Goal: Task Accomplishment & Management: Use online tool/utility

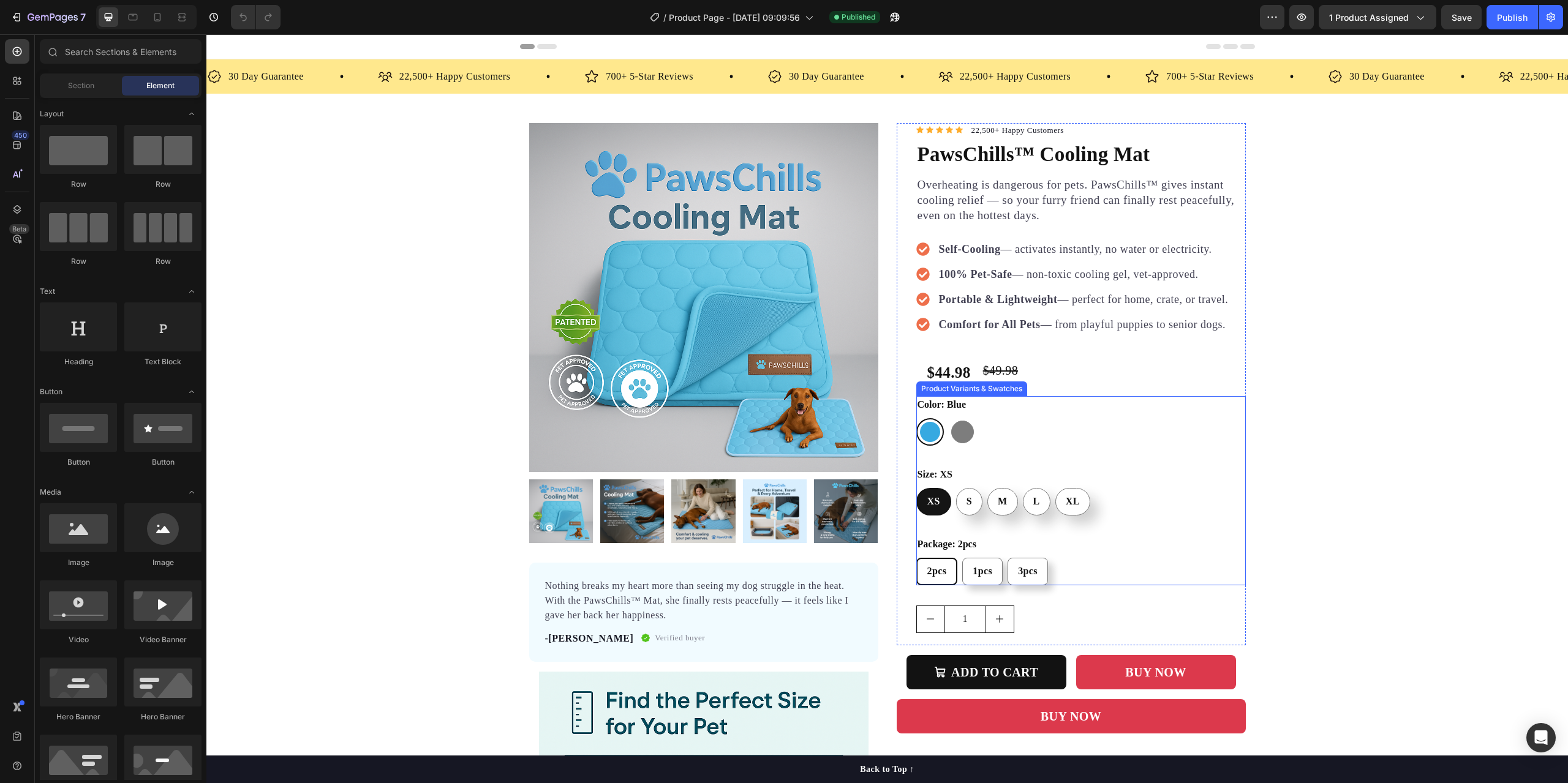
click at [927, 571] on span "2pcs" at bounding box center [937, 570] width 20 height 10
click at [916, 558] on input "2pcs 2pcs 2pcs" at bounding box center [916, 557] width 1 height 1
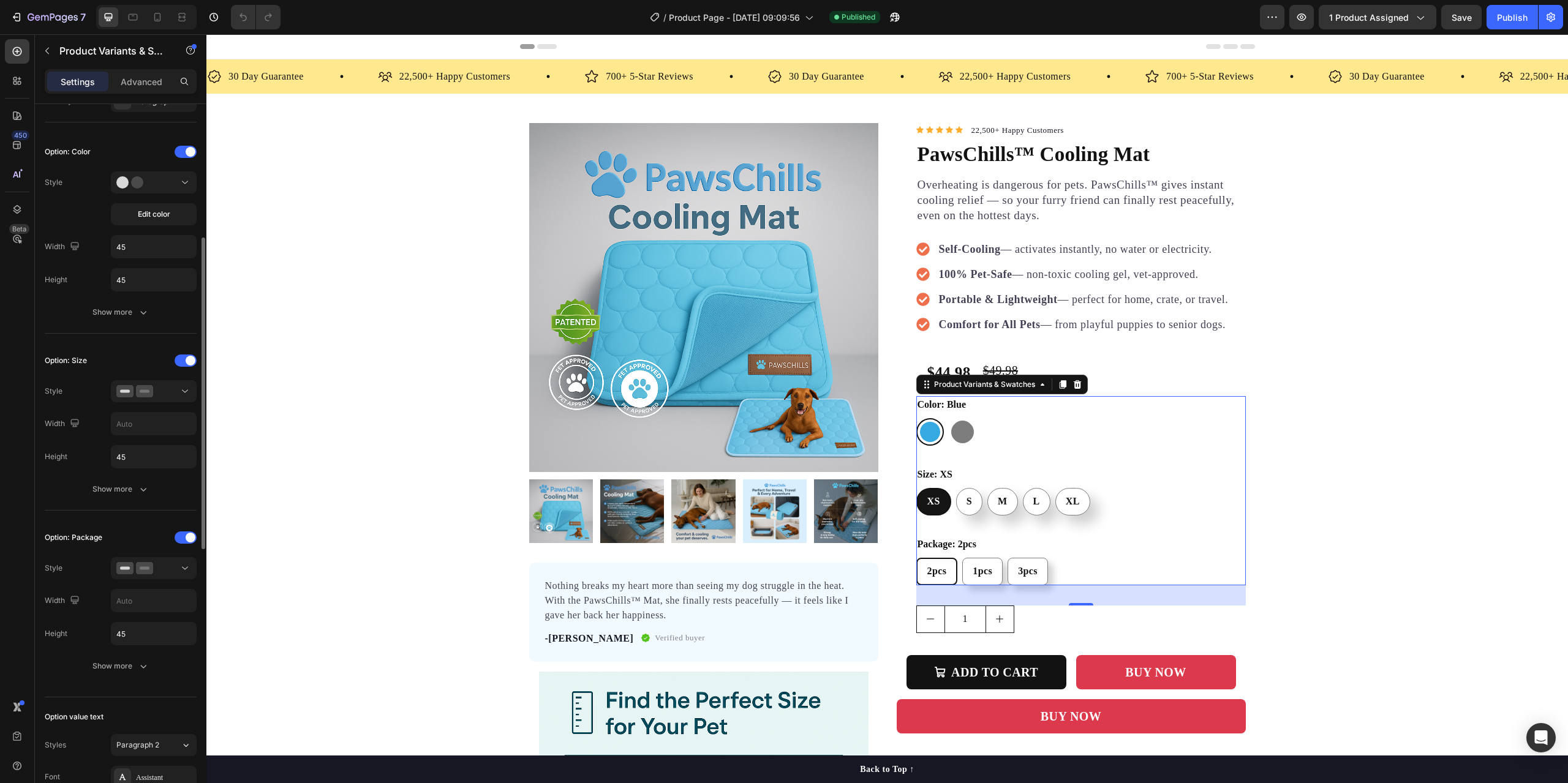
scroll to position [368, 0]
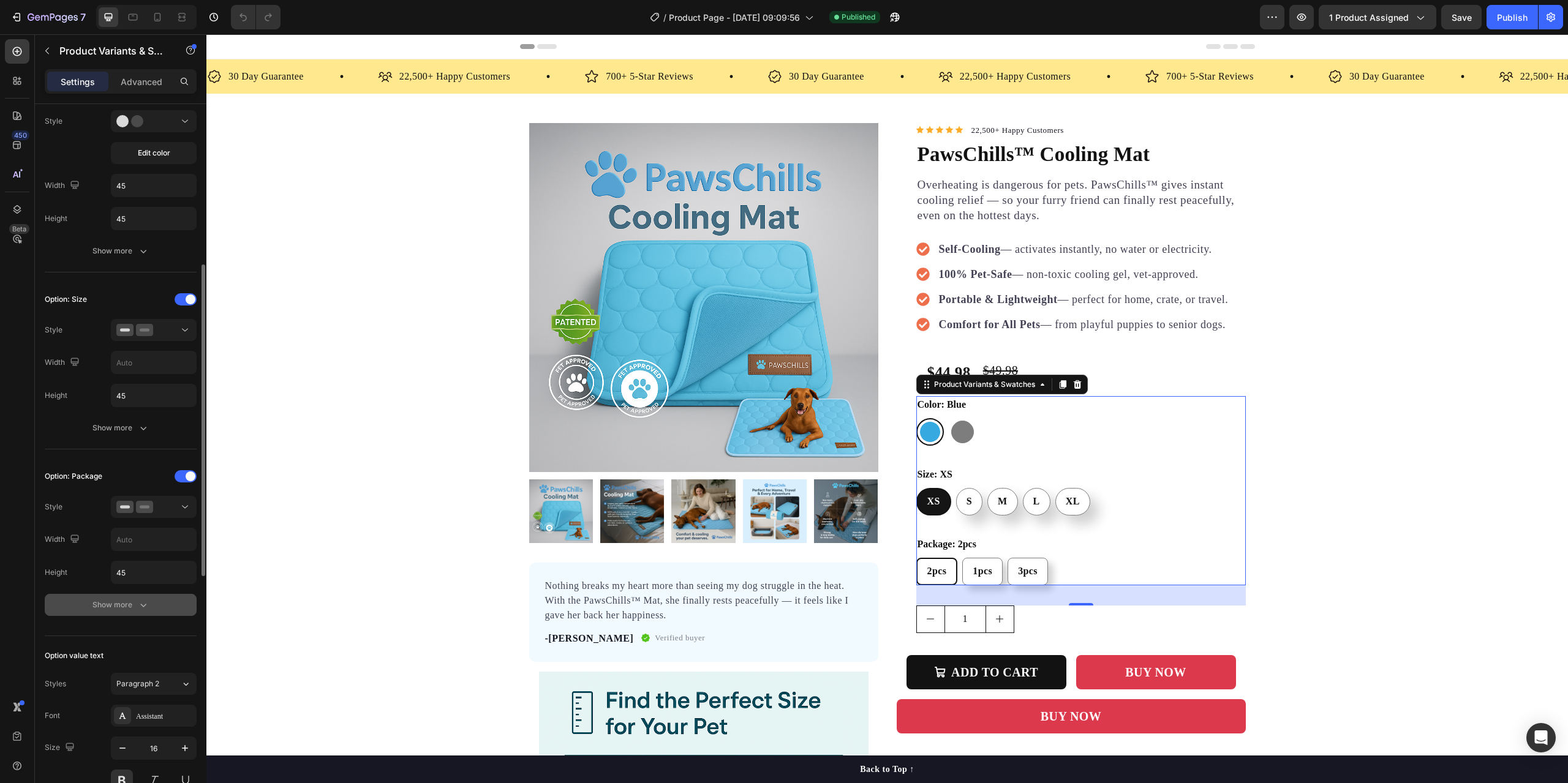
click at [112, 608] on div "Show more" at bounding box center [121, 605] width 57 height 12
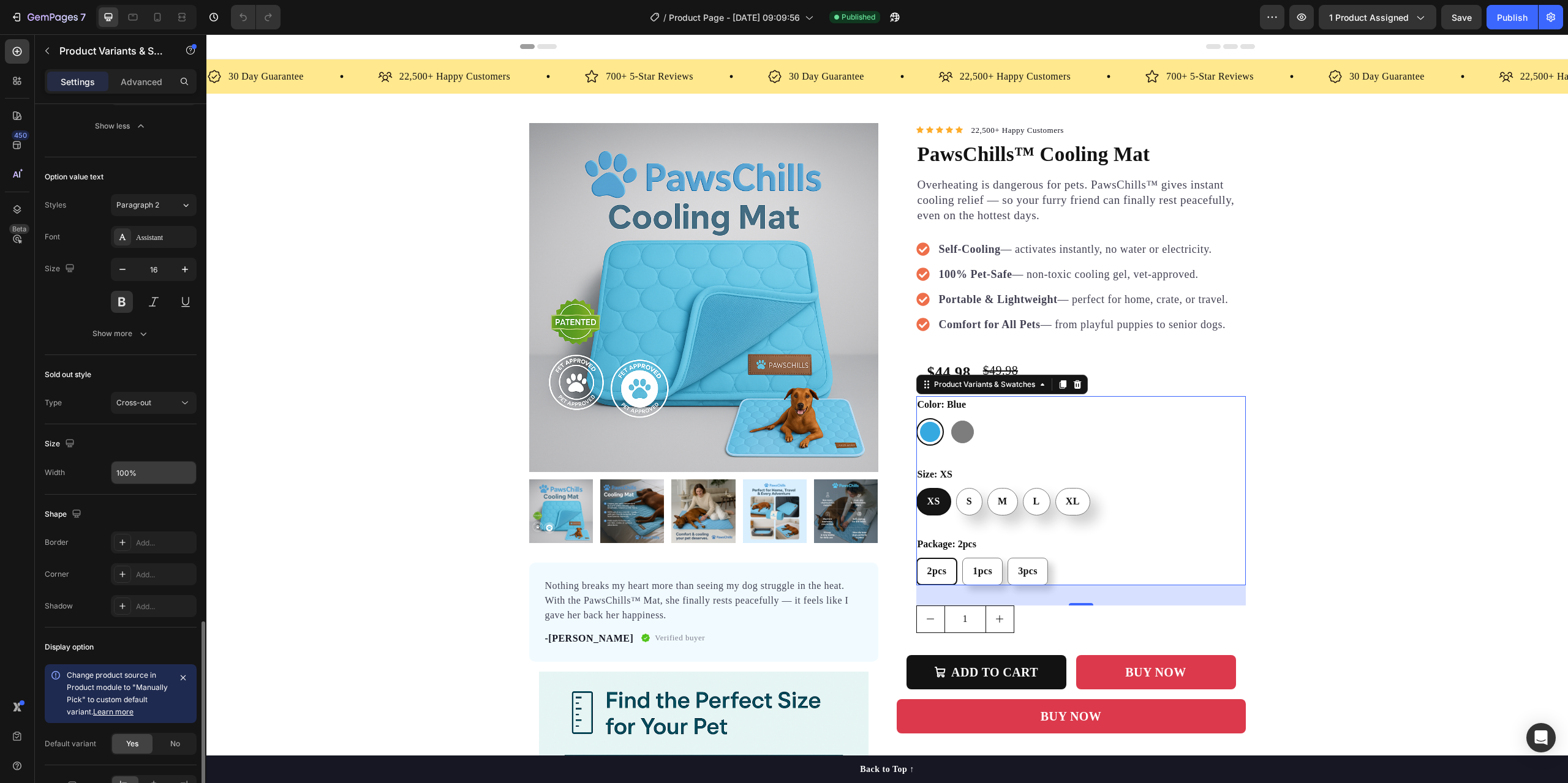
scroll to position [1175, 0]
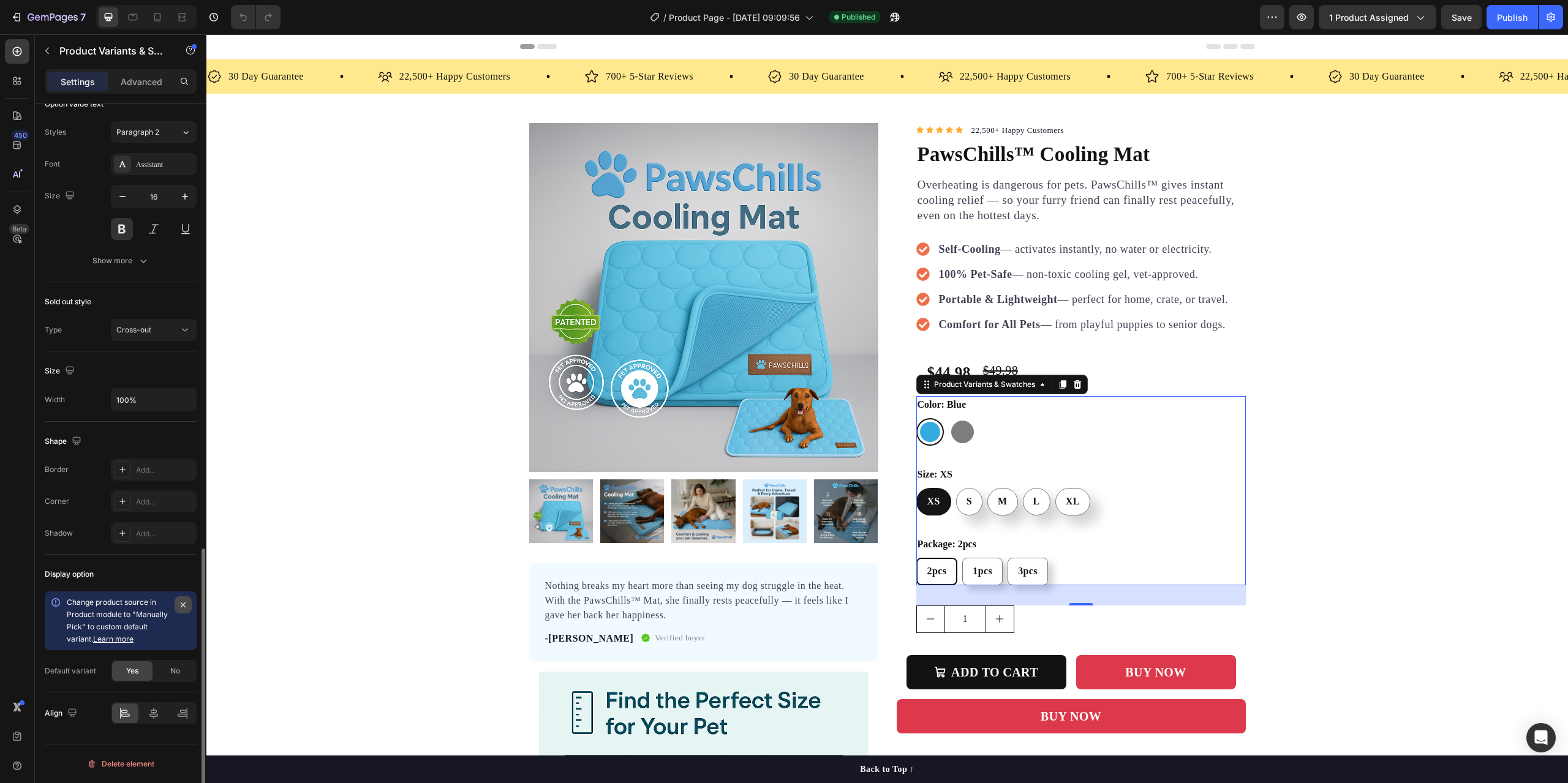
click at [181, 602] on icon "button" at bounding box center [183, 605] width 10 height 10
click at [969, 506] on div "S" at bounding box center [969, 501] width 25 height 26
click at [956, 488] on input "S S S" at bounding box center [956, 487] width 1 height 1
radio input "true"
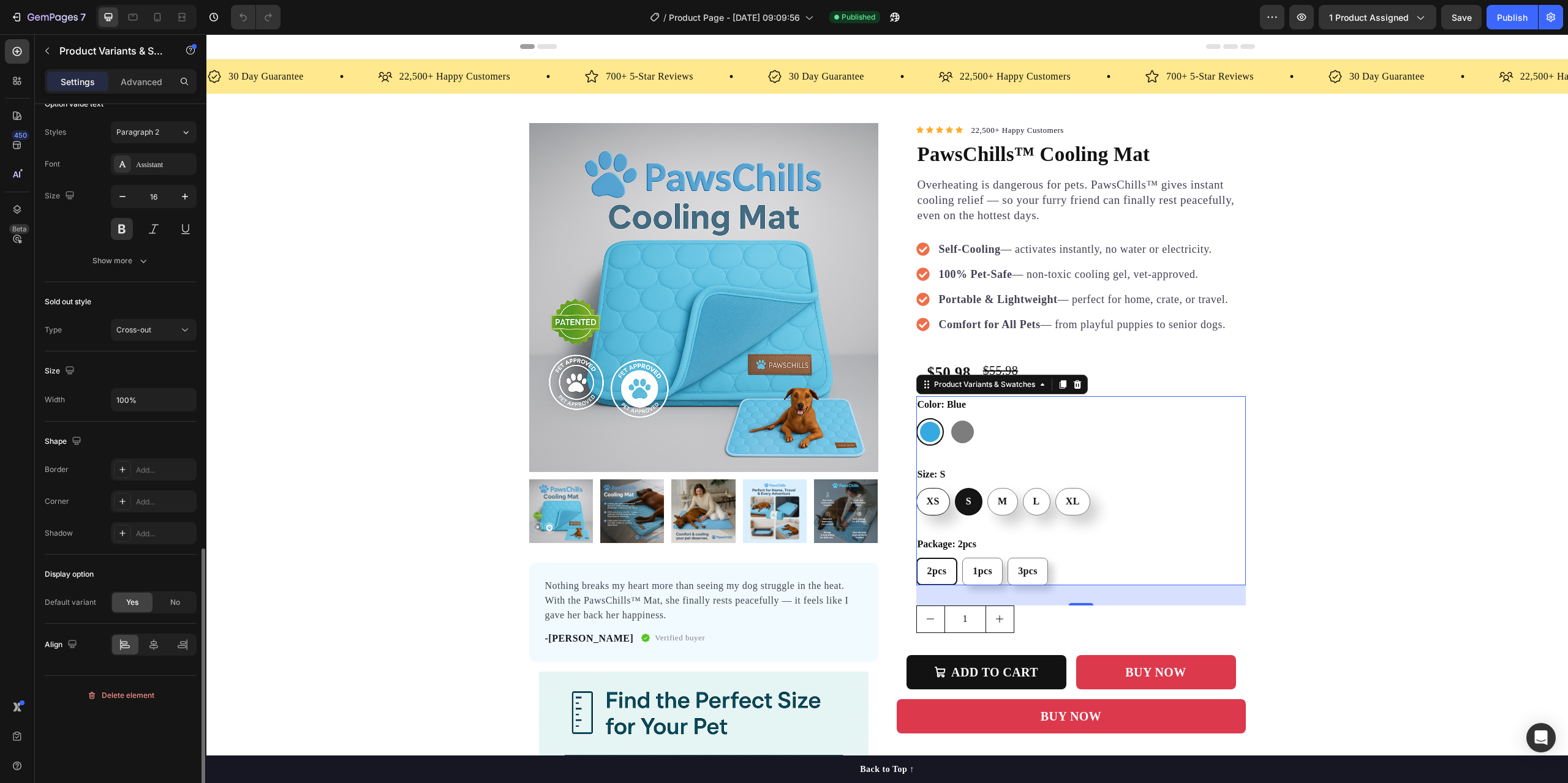
click at [938, 506] on div "XS" at bounding box center [933, 501] width 32 height 26
click at [916, 488] on input "XS XS XS" at bounding box center [916, 487] width 1 height 1
radio input "true"
click at [974, 575] on span "1pcs" at bounding box center [984, 570] width 20 height 10
click at [962, 558] on input "1pcs 1pcs 1pcs" at bounding box center [962, 557] width 1 height 1
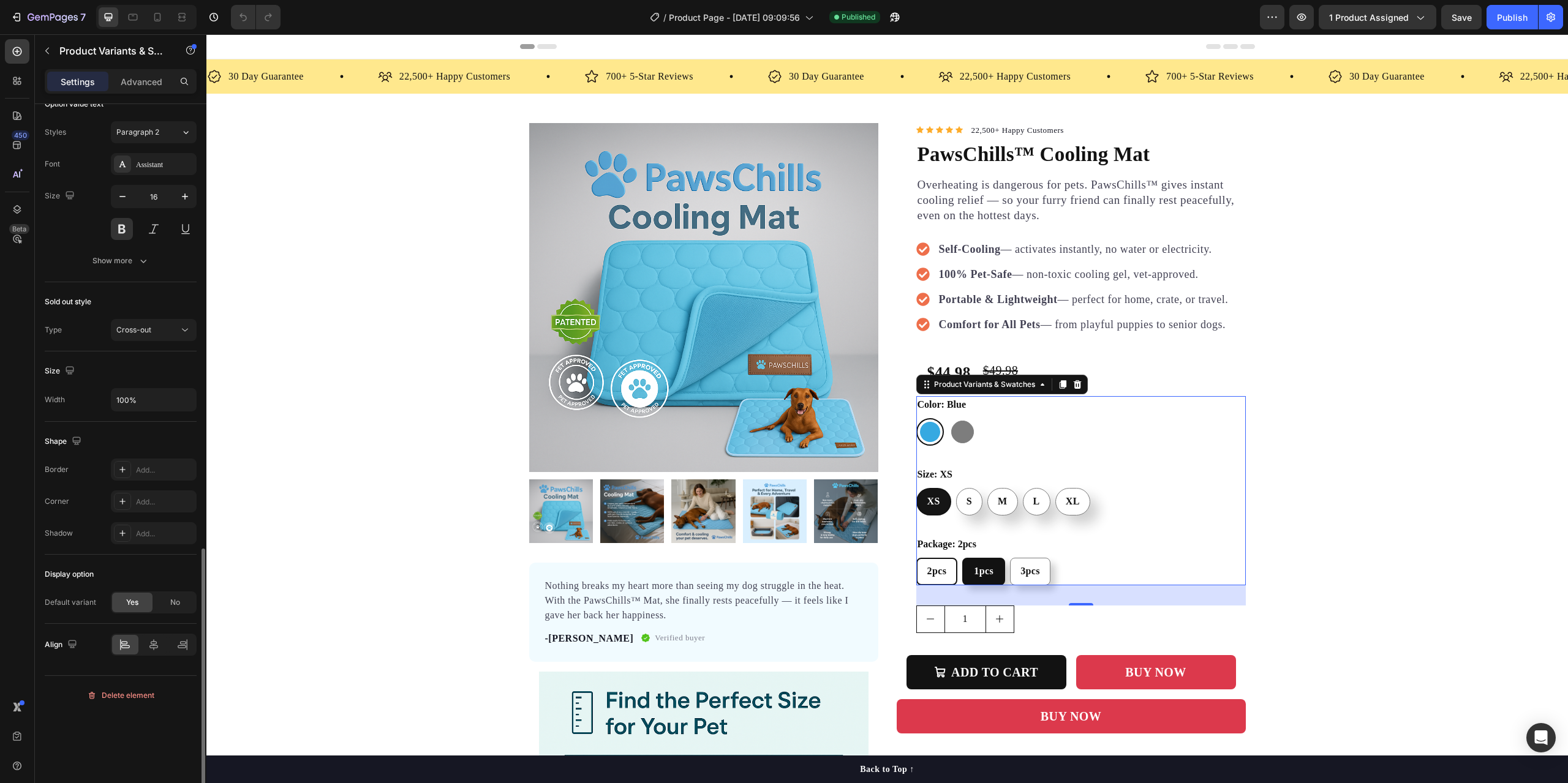
radio input "true"
click at [934, 572] on span "2pcs" at bounding box center [938, 570] width 20 height 10
click at [916, 558] on input "2pcs 2pcs 2pcs" at bounding box center [916, 557] width 1 height 1
radio input "true"
click at [980, 575] on span "1pcs" at bounding box center [984, 570] width 20 height 10
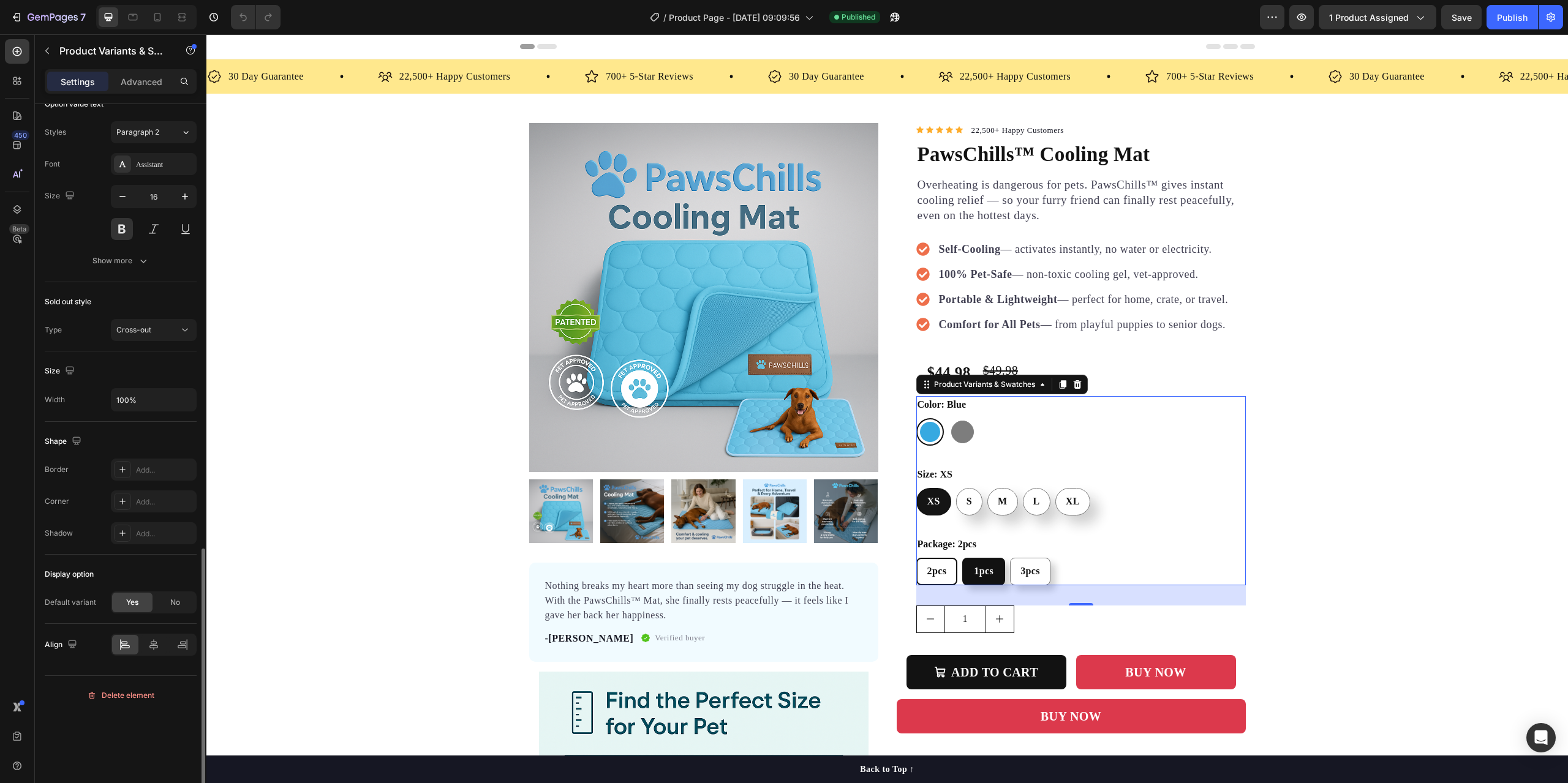
click at [962, 558] on input "1pcs 1pcs 1pcs" at bounding box center [962, 557] width 1 height 1
radio input "true"
click at [928, 576] on span "2pcs" at bounding box center [938, 570] width 20 height 10
click at [916, 558] on input "2pcs 2pcs 2pcs" at bounding box center [916, 557] width 1 height 1
radio input "true"
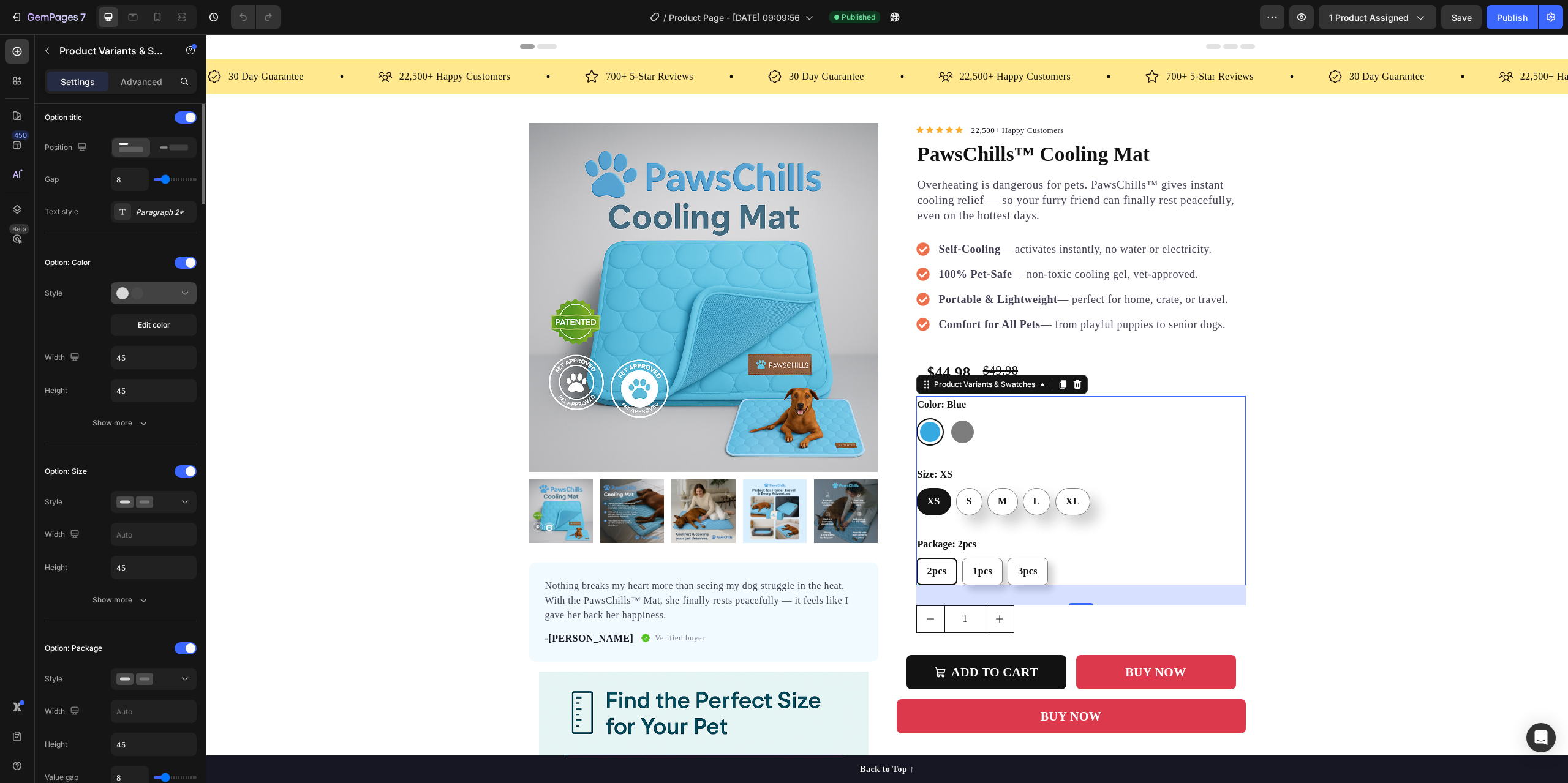
scroll to position [257, 0]
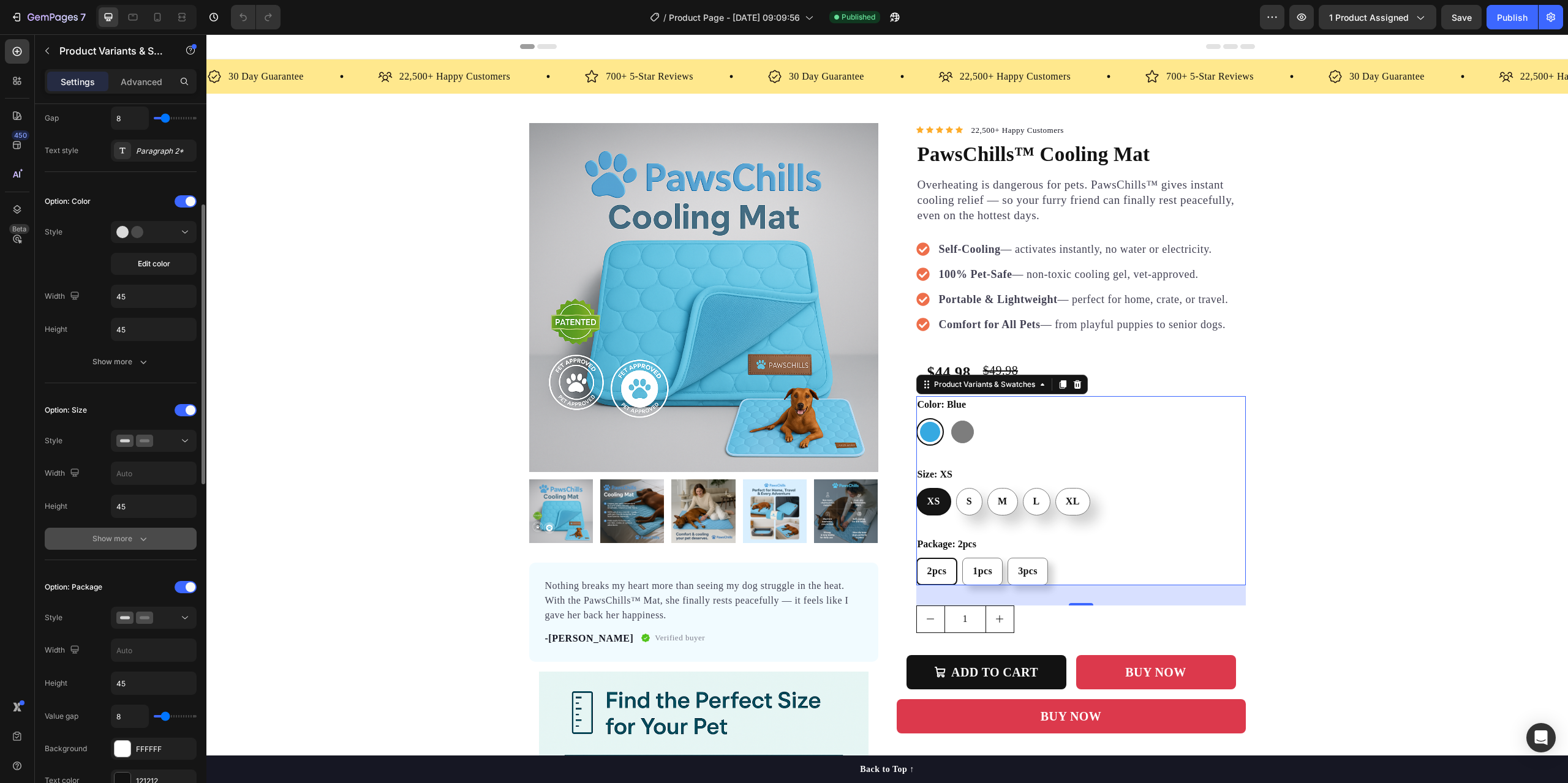
click at [139, 537] on icon "button" at bounding box center [143, 539] width 12 height 12
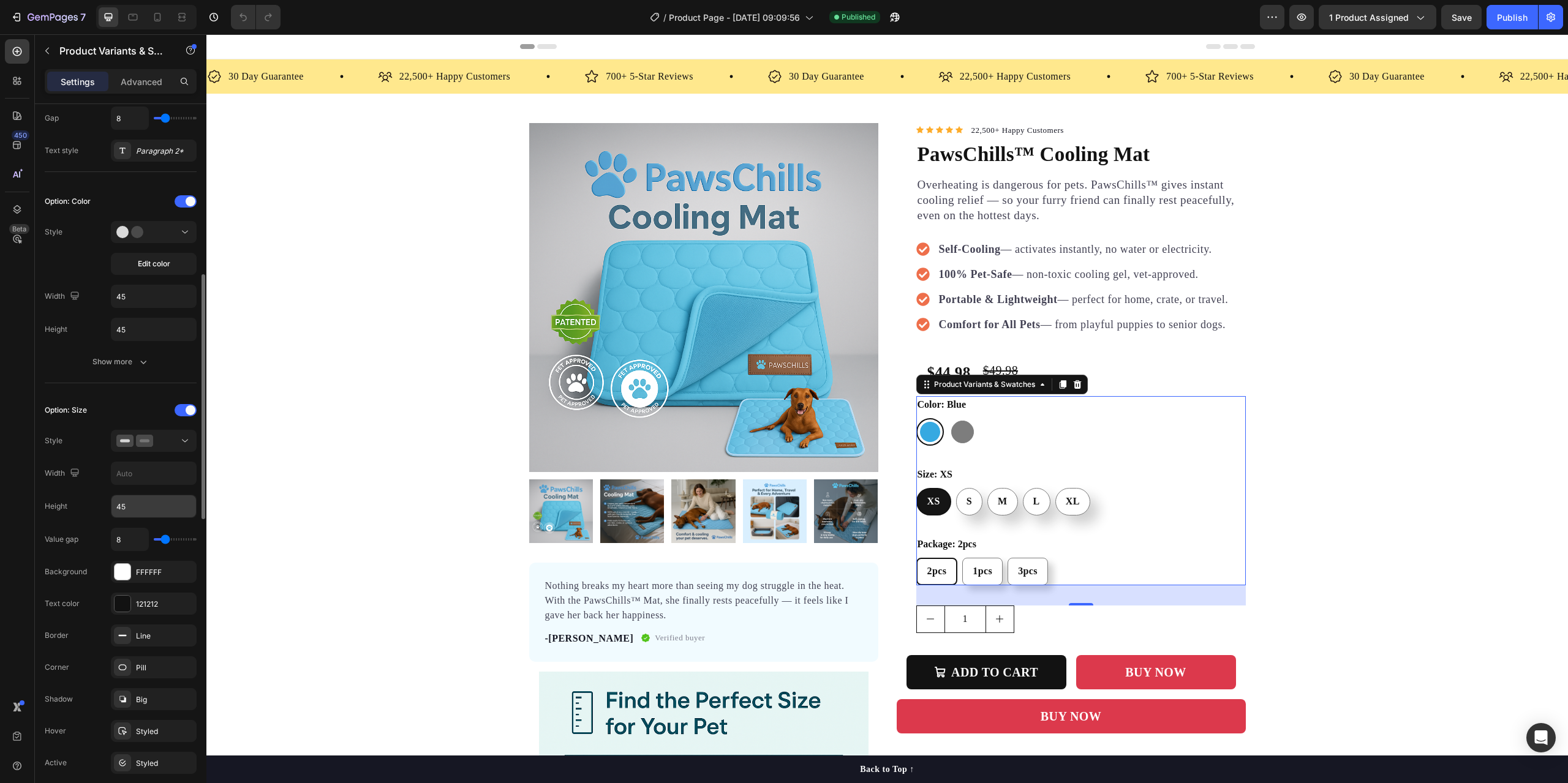
scroll to position [318, 0]
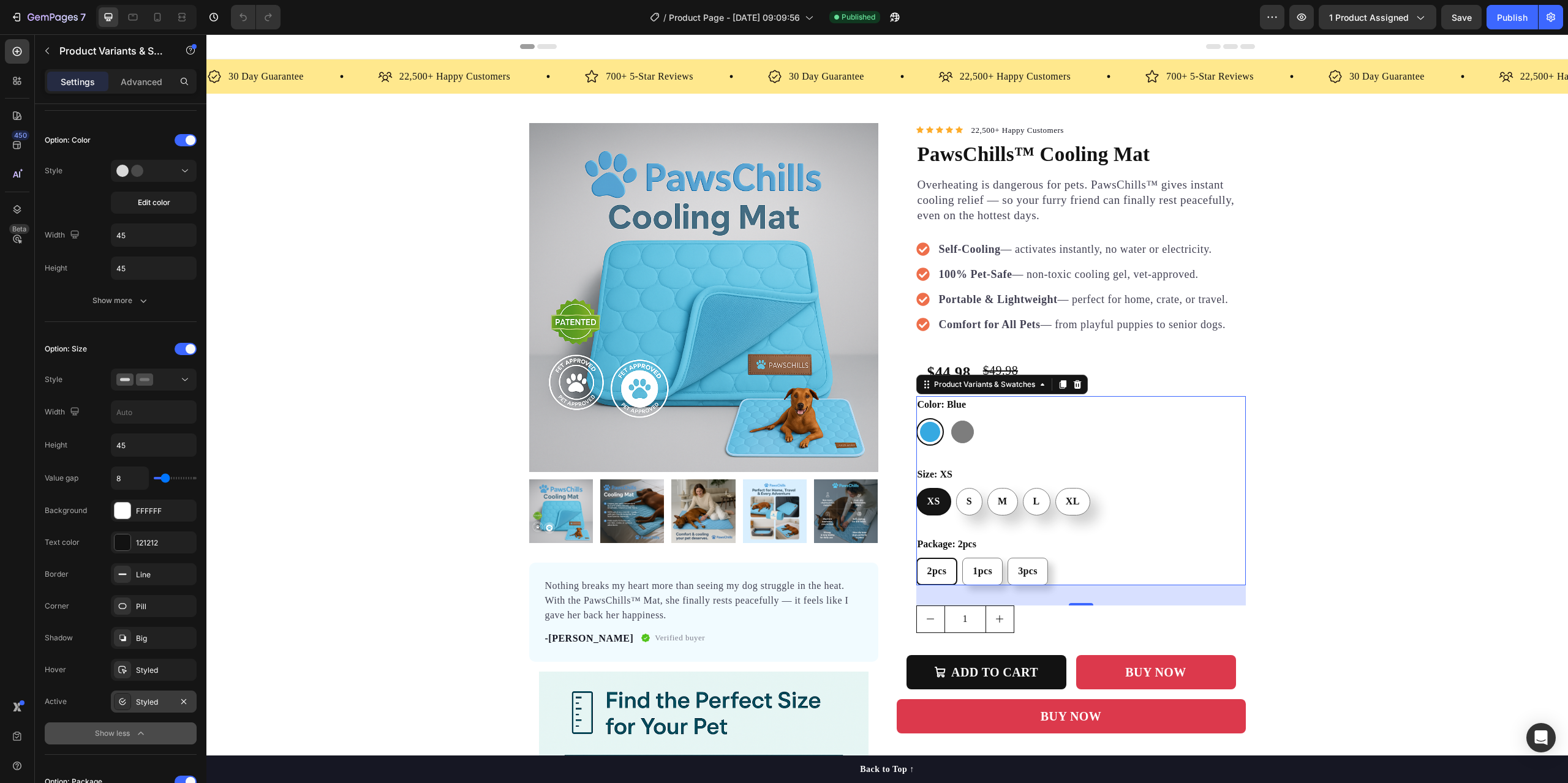
click at [142, 697] on div "Styled" at bounding box center [154, 702] width 36 height 11
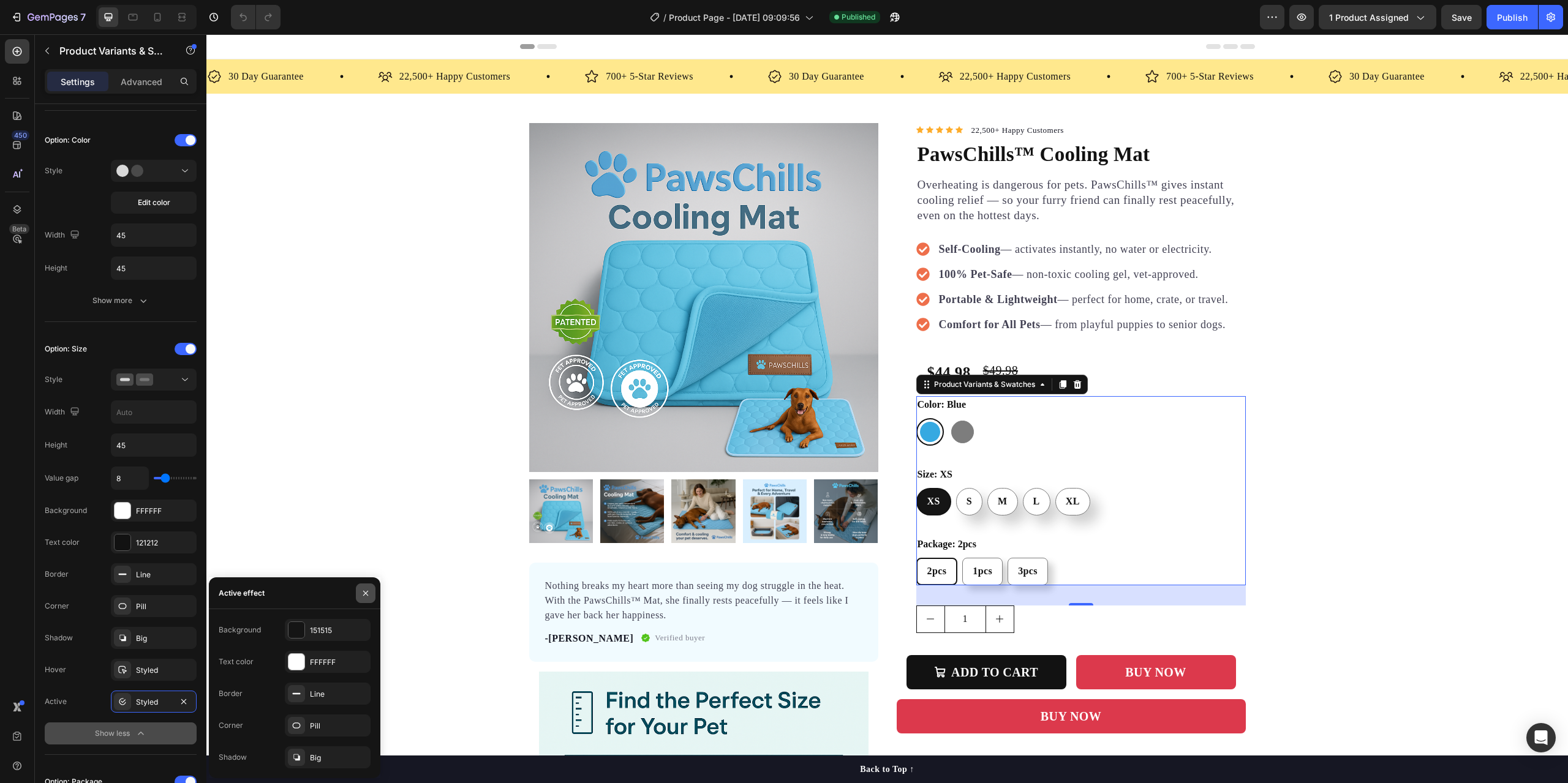
click at [363, 596] on icon "button" at bounding box center [366, 593] width 10 height 10
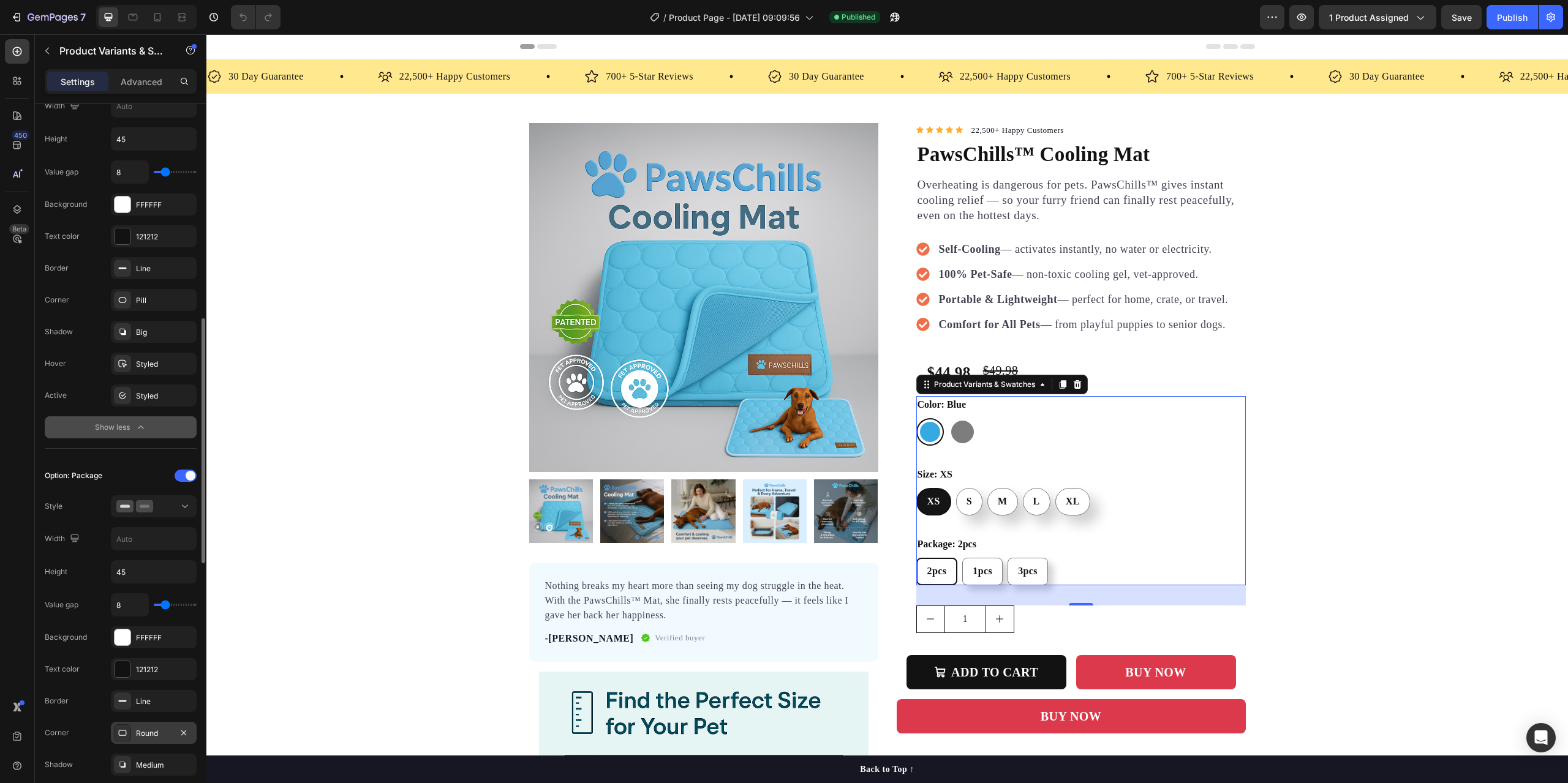
scroll to position [808, 0]
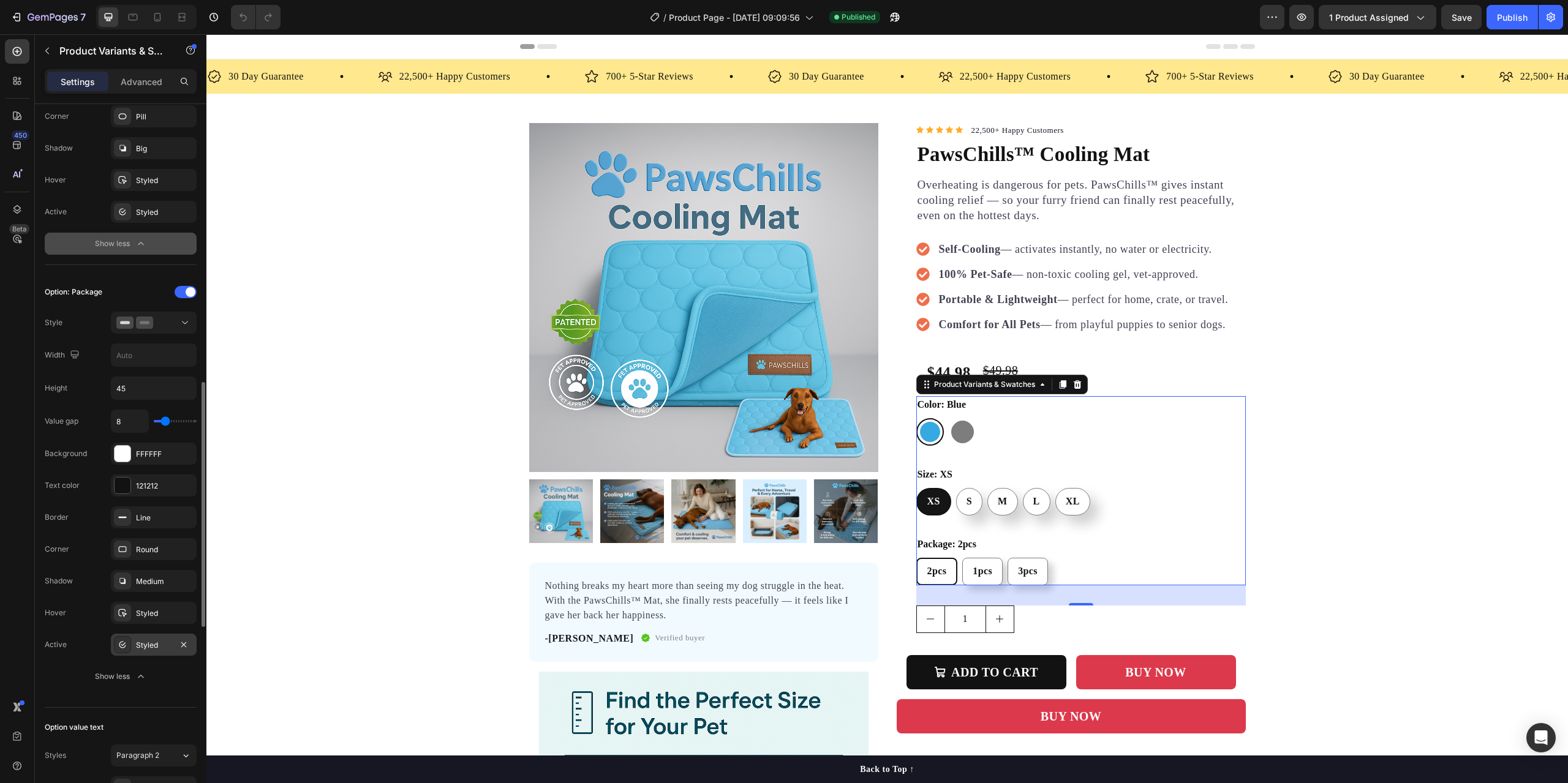
click at [144, 648] on div "Styled" at bounding box center [154, 645] width 36 height 11
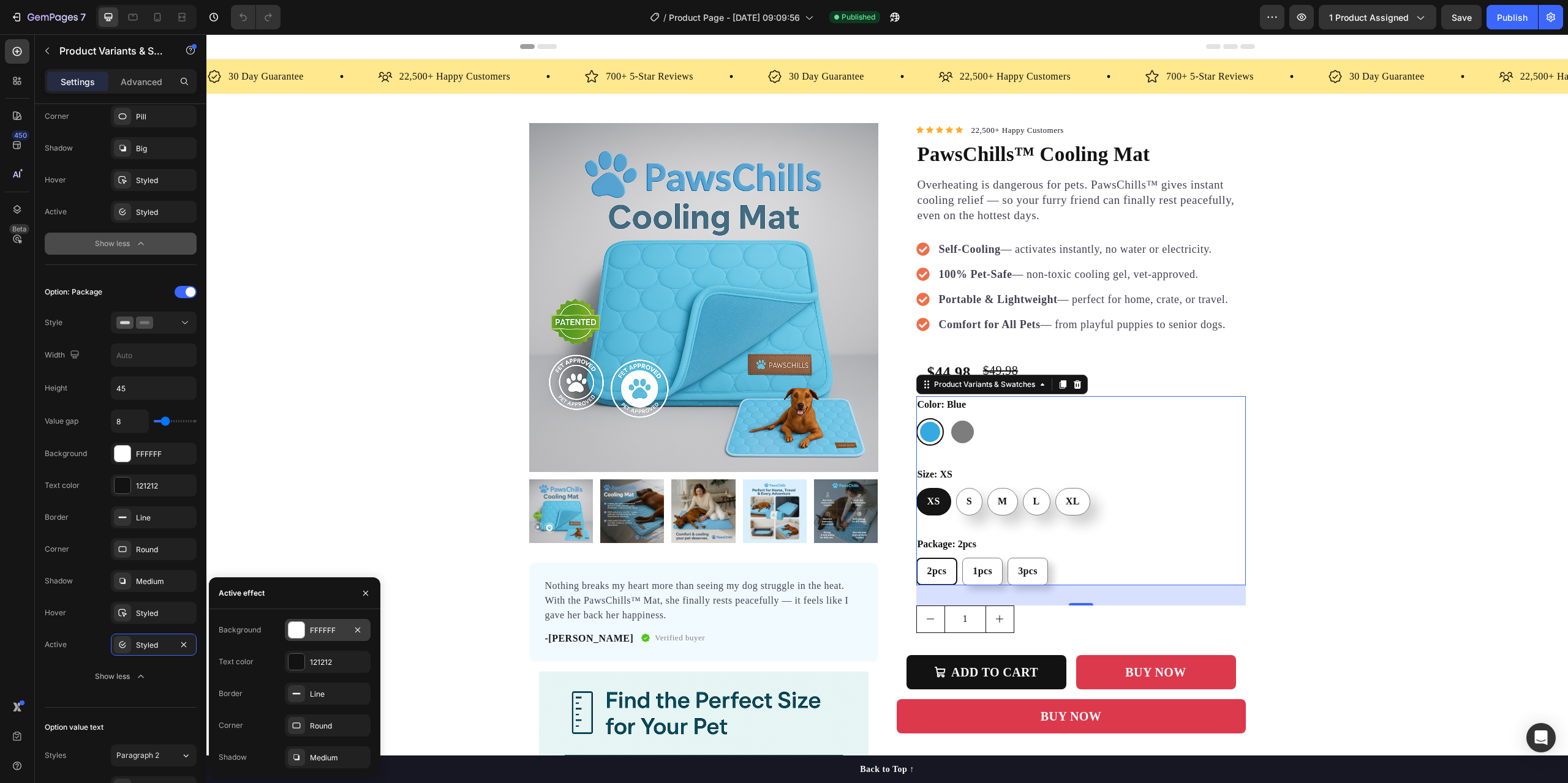
click at [295, 630] on div at bounding box center [297, 630] width 16 height 16
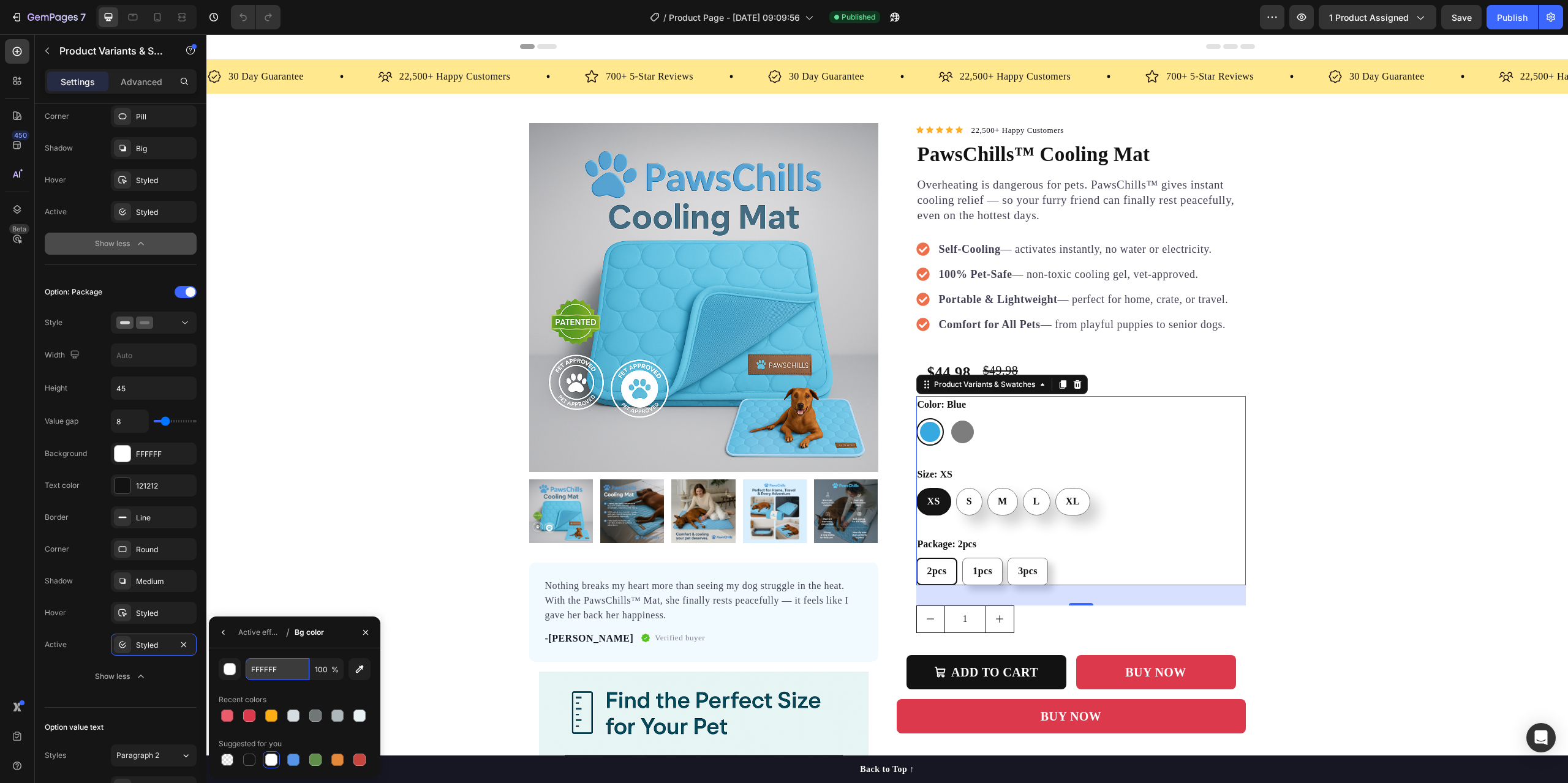
click at [264, 673] on input "FFFFFF" at bounding box center [278, 669] width 64 height 22
type input "121212"
click at [231, 668] on div "button" at bounding box center [230, 670] width 12 height 12
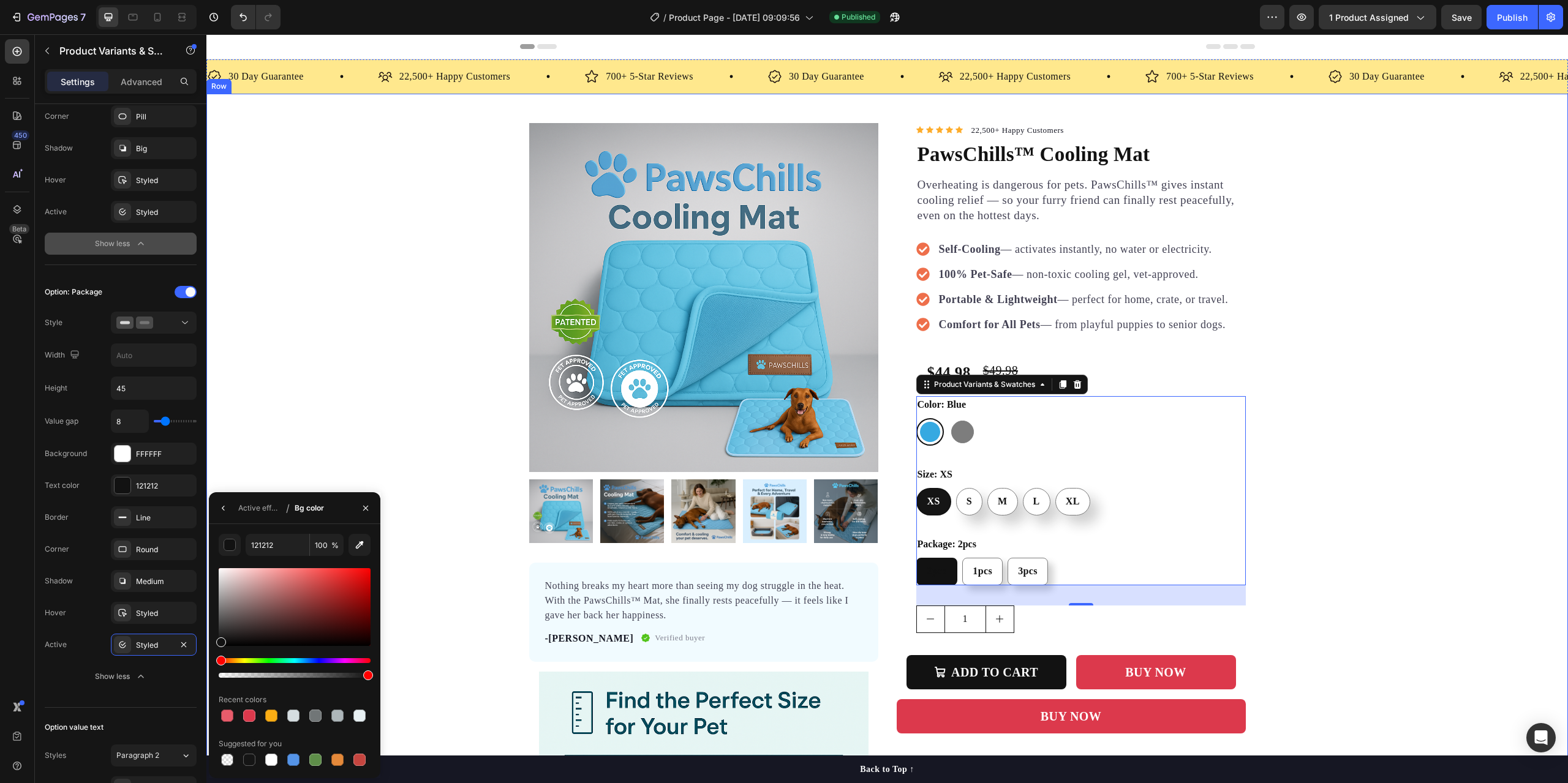
click at [428, 639] on div "Product Images Nothing breaks my heart more than seeing my dog struggle in the …" at bounding box center [887, 567] width 1361 height 888
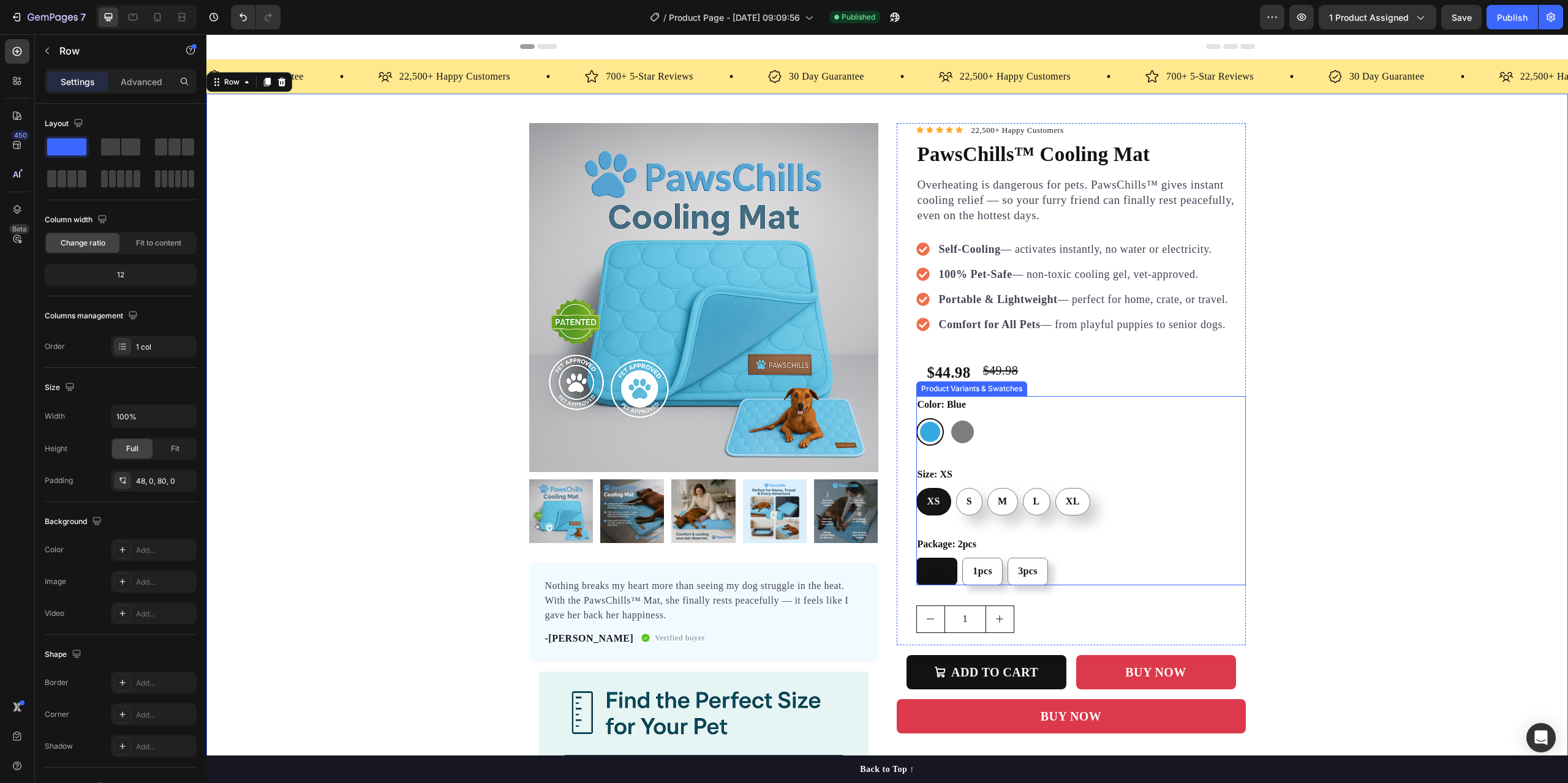
click at [1073, 580] on div "2pcs 2pcs 2pcs 1pcs 1pcs 1pcs 3pcs 3pcs 3pcs" at bounding box center [1081, 571] width 330 height 28
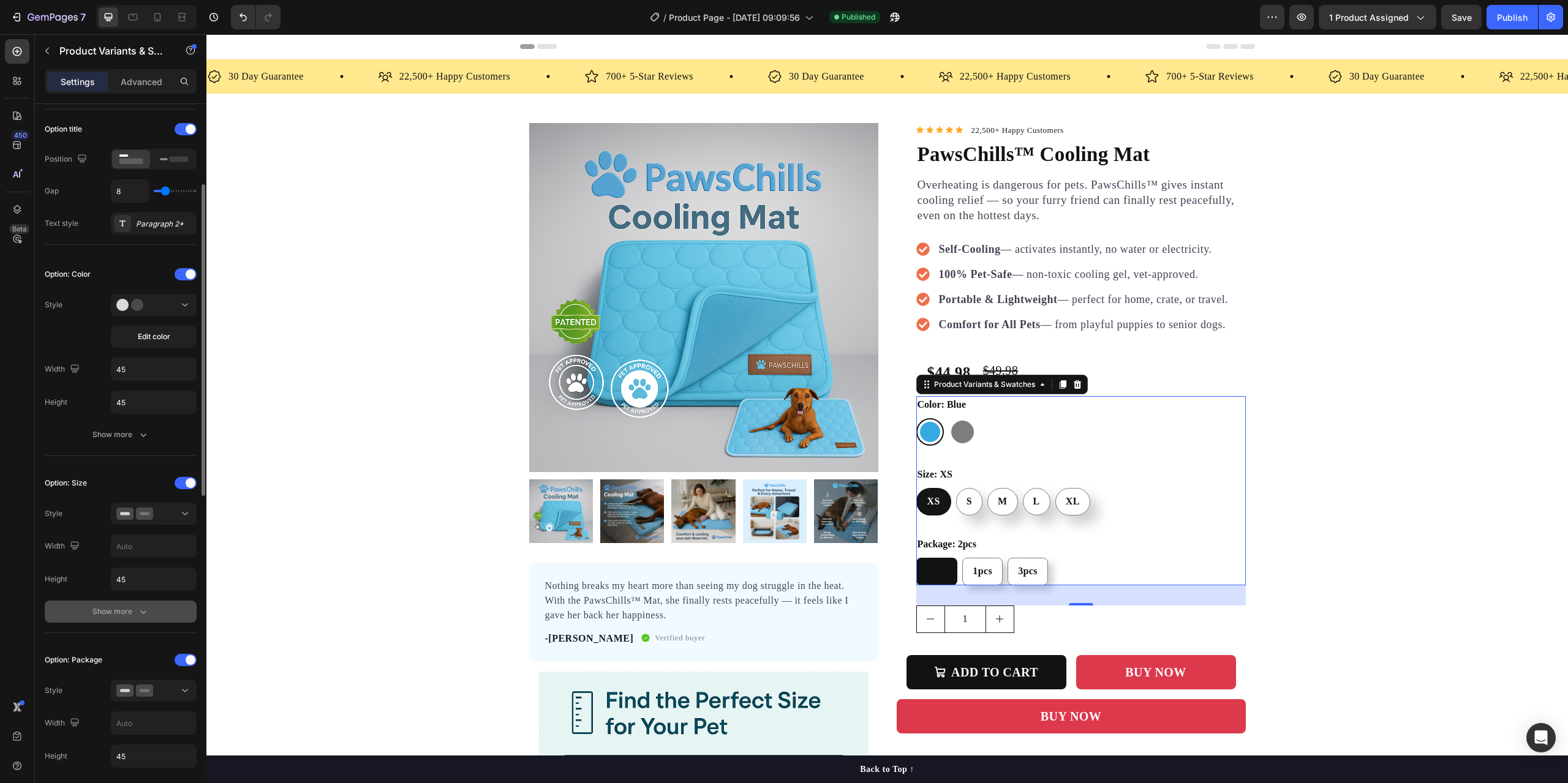
scroll to position [368, 0]
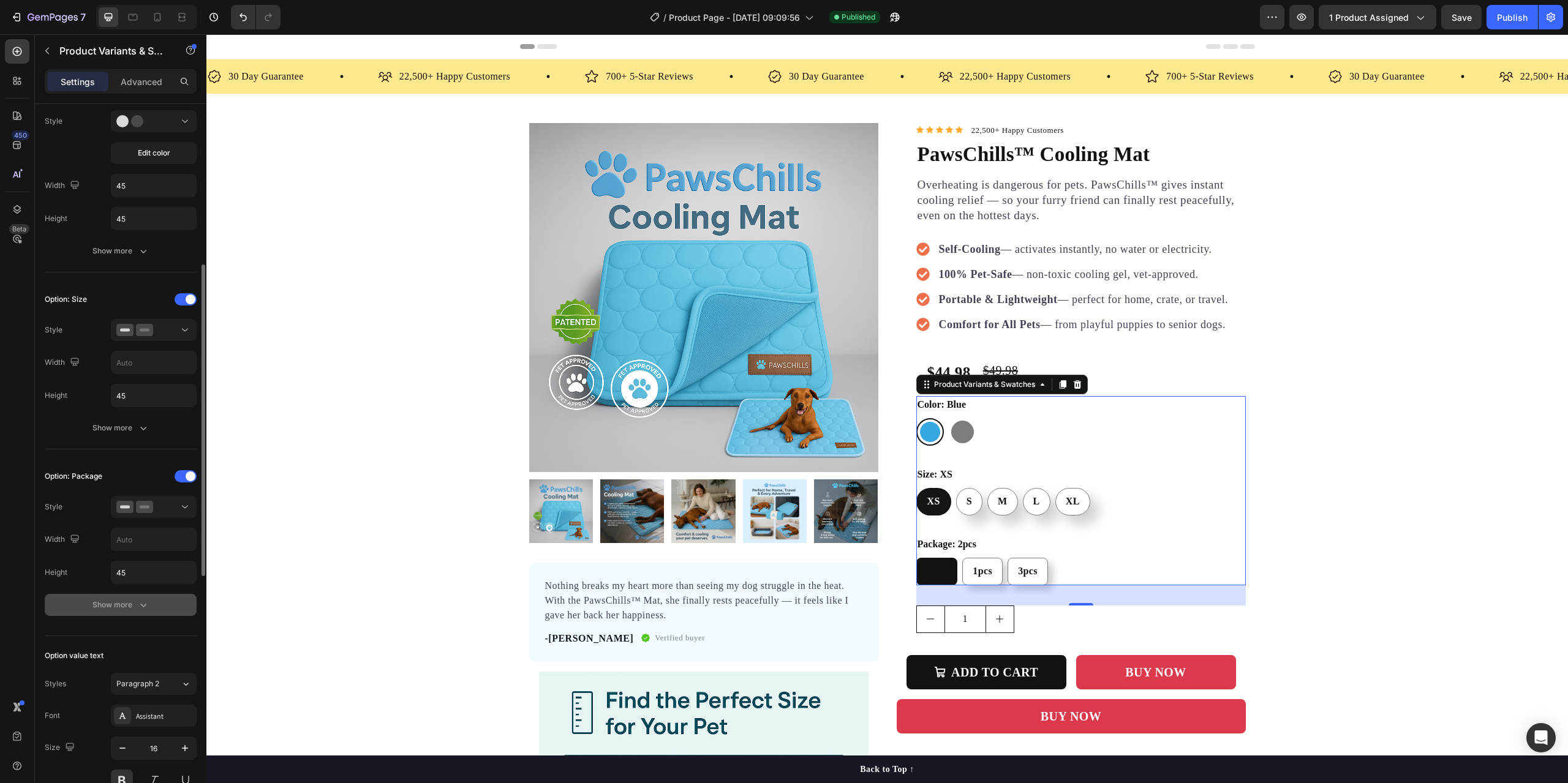
click at [118, 604] on div "Show more" at bounding box center [121, 605] width 57 height 12
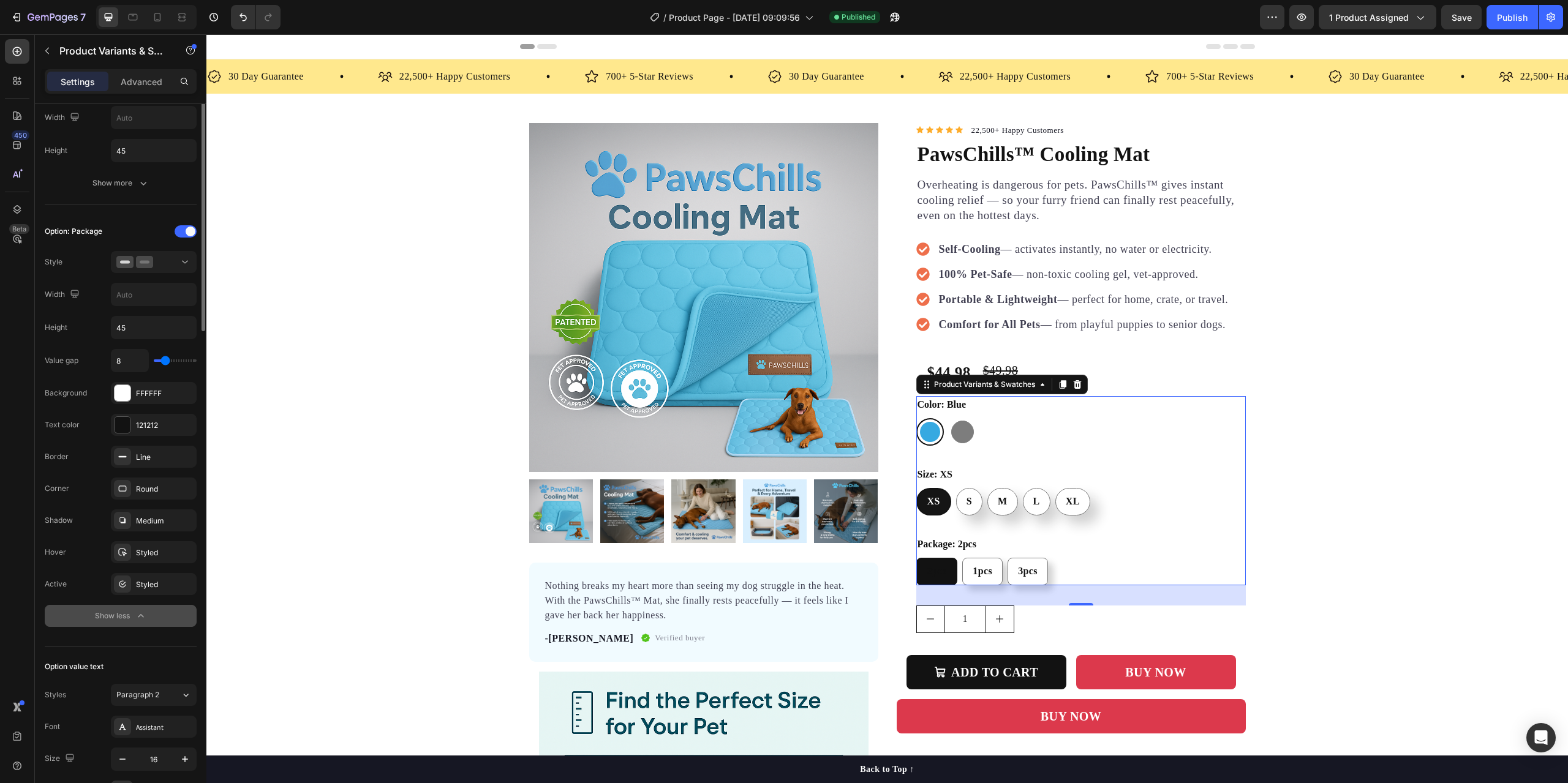
scroll to position [735, 0]
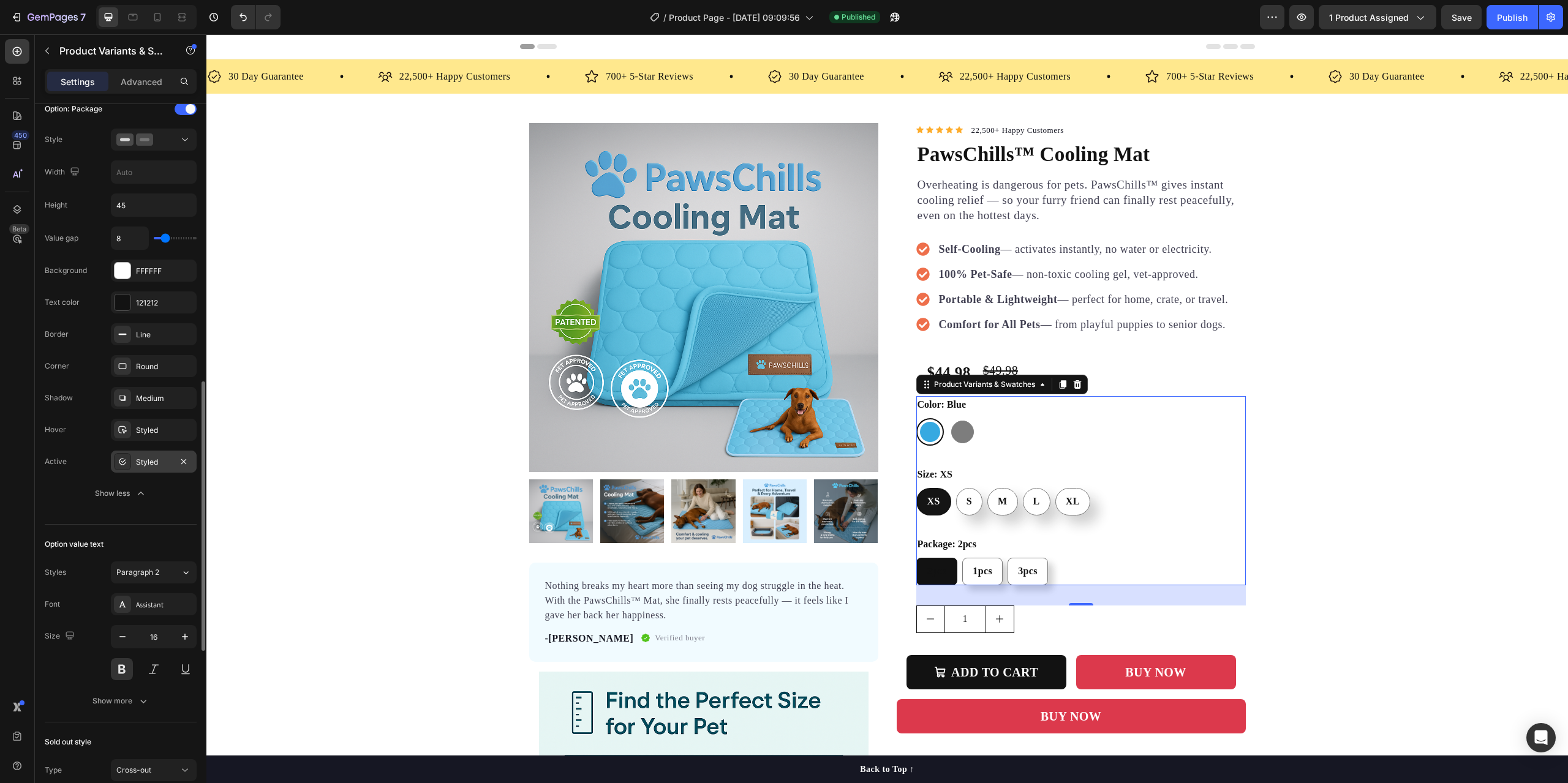
click at [150, 464] on div "Styled" at bounding box center [154, 462] width 36 height 11
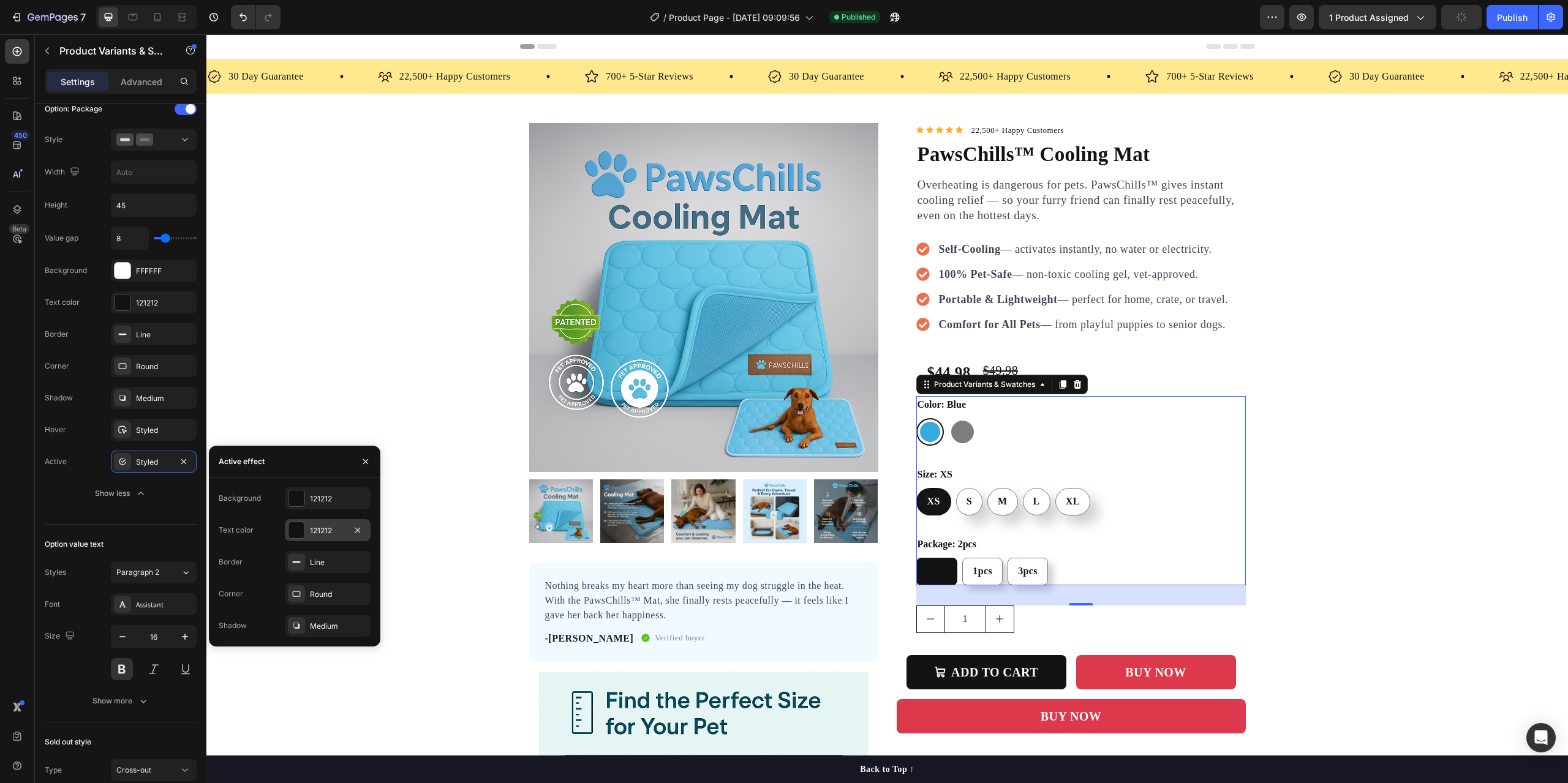
click at [309, 534] on div "121212" at bounding box center [328, 530] width 86 height 22
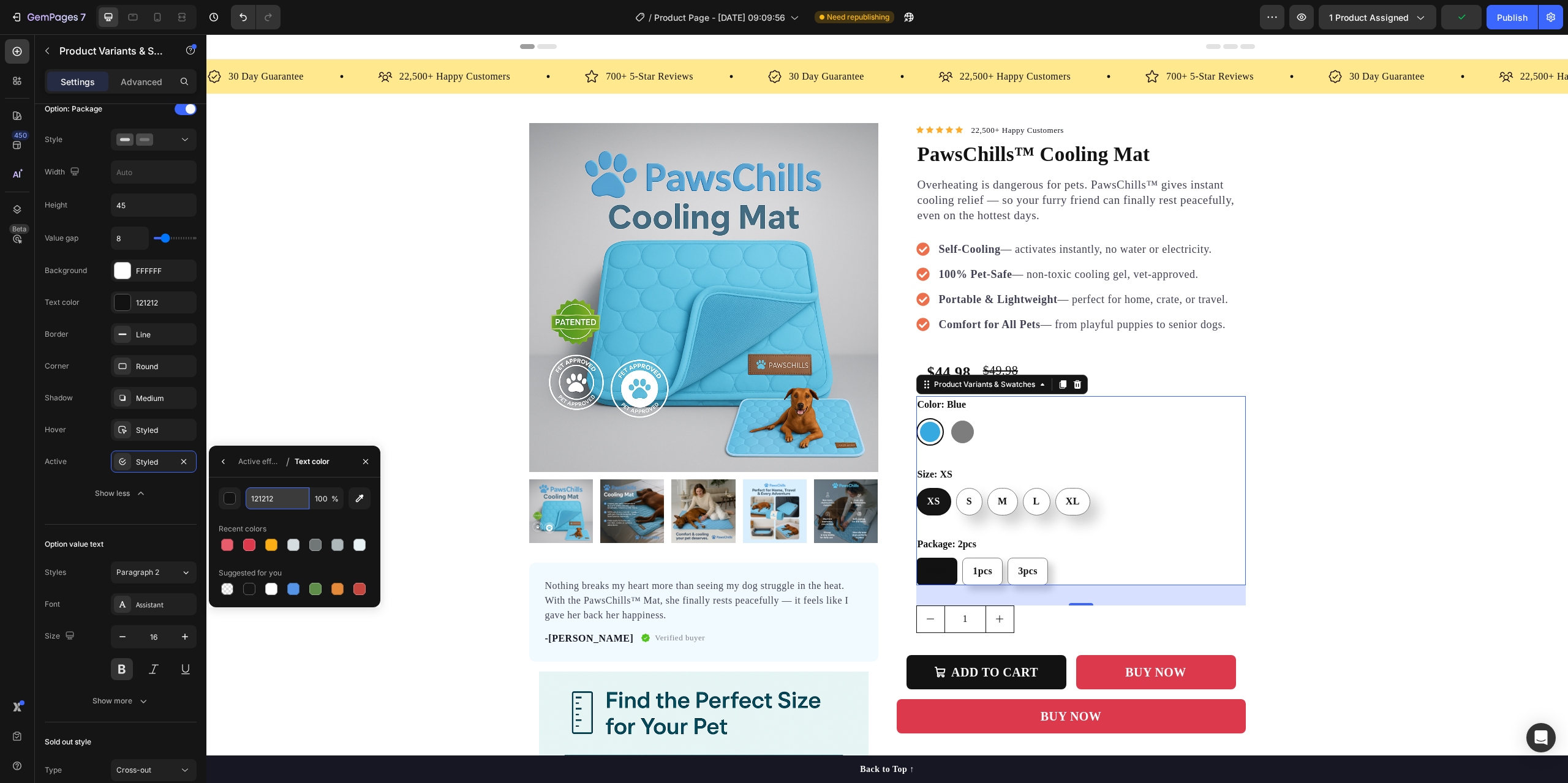
click at [258, 500] on input "121212" at bounding box center [278, 498] width 64 height 22
click at [228, 503] on div "button" at bounding box center [230, 499] width 12 height 12
type input "FFFFFF"
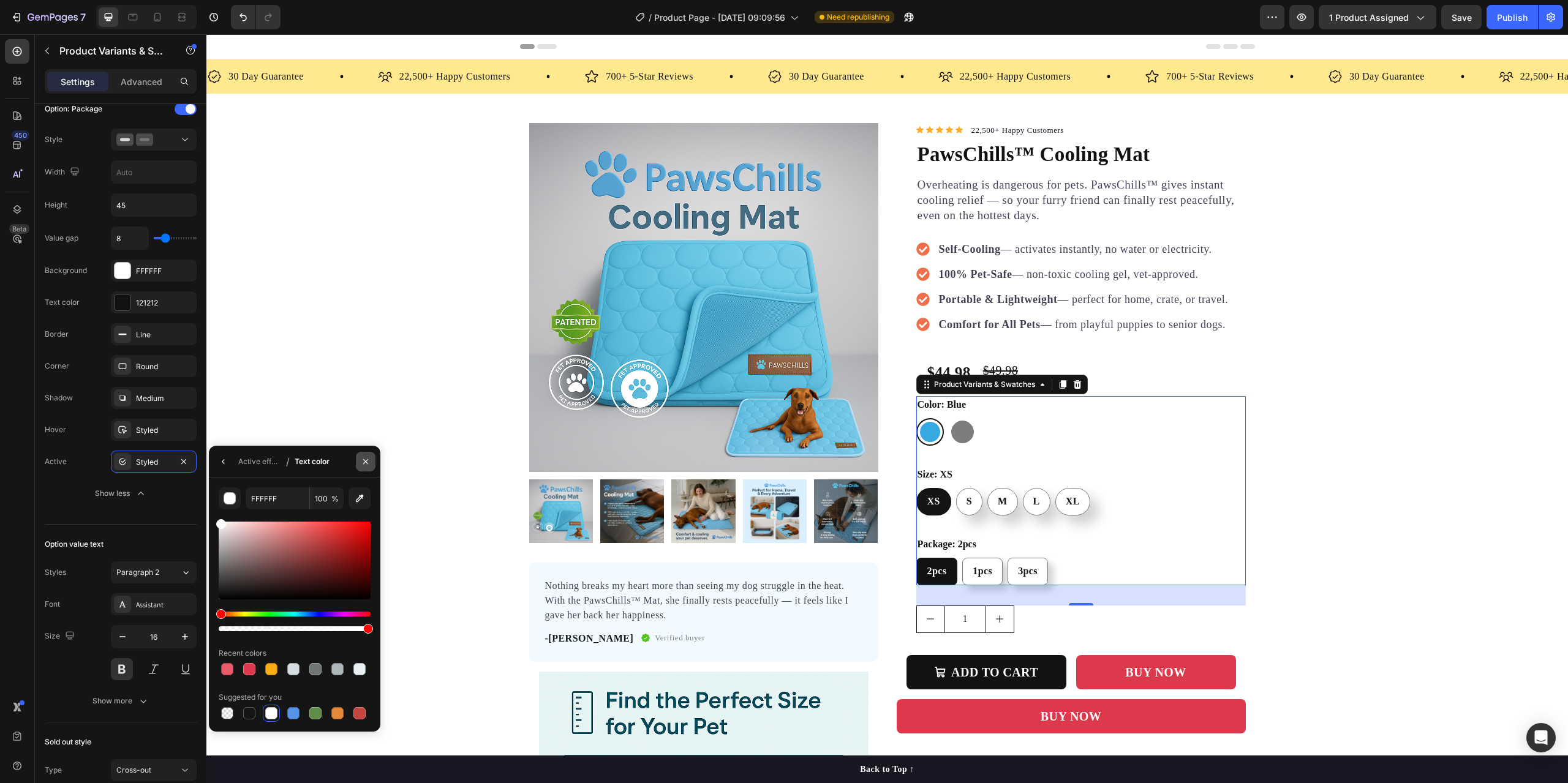
click at [364, 463] on icon "button" at bounding box center [366, 461] width 5 height 5
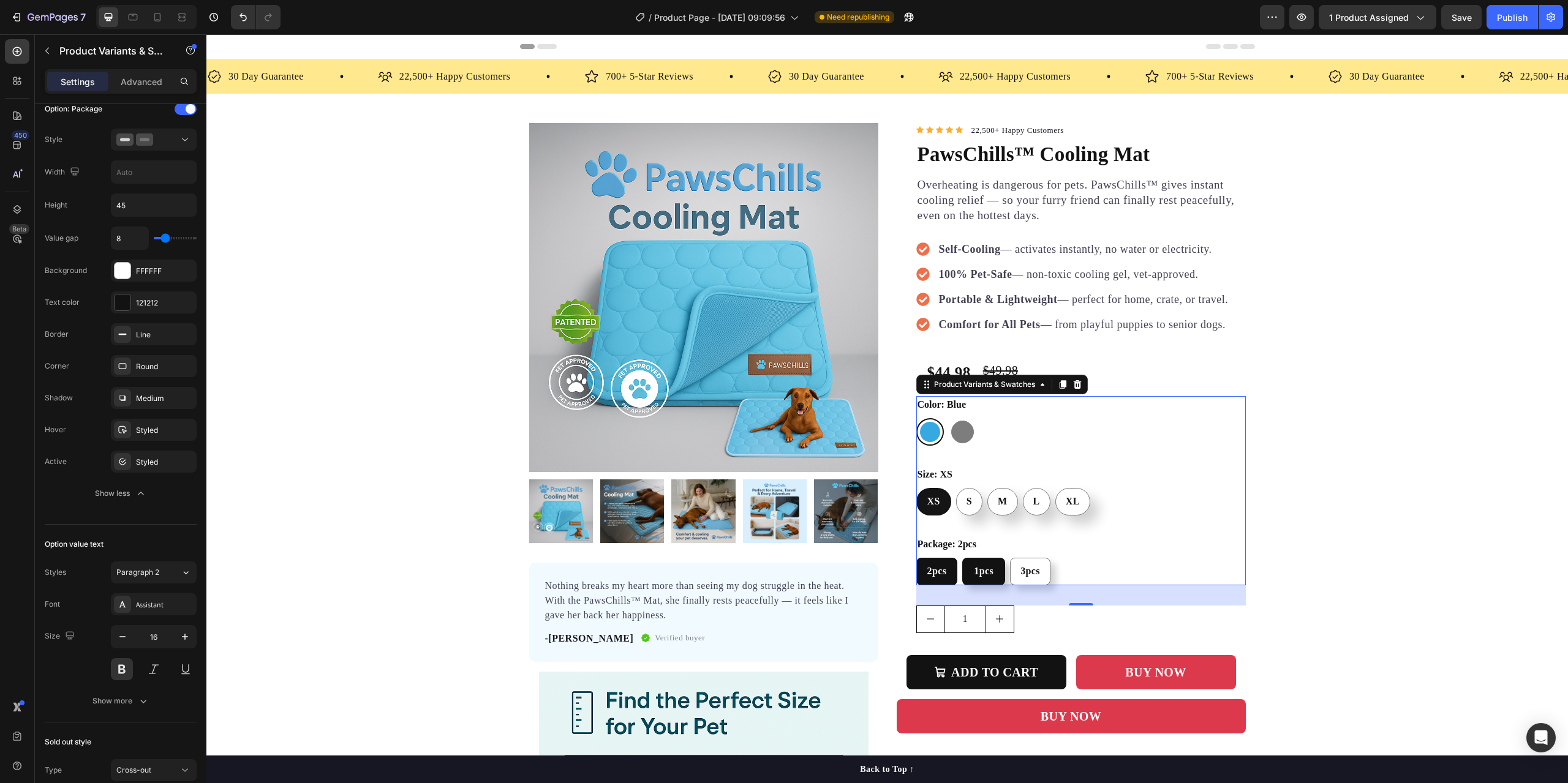
click at [982, 576] on span "1pcs" at bounding box center [984, 570] width 20 height 10
click at [962, 558] on input "1pcs 1pcs 1pcs" at bounding box center [962, 557] width 1 height 1
radio input "true"
click at [1019, 576] on span "3pcs" at bounding box center [1029, 570] width 20 height 10
click at [1008, 558] on input "3pcs 3pcs 3pcs" at bounding box center [1007, 557] width 1 height 1
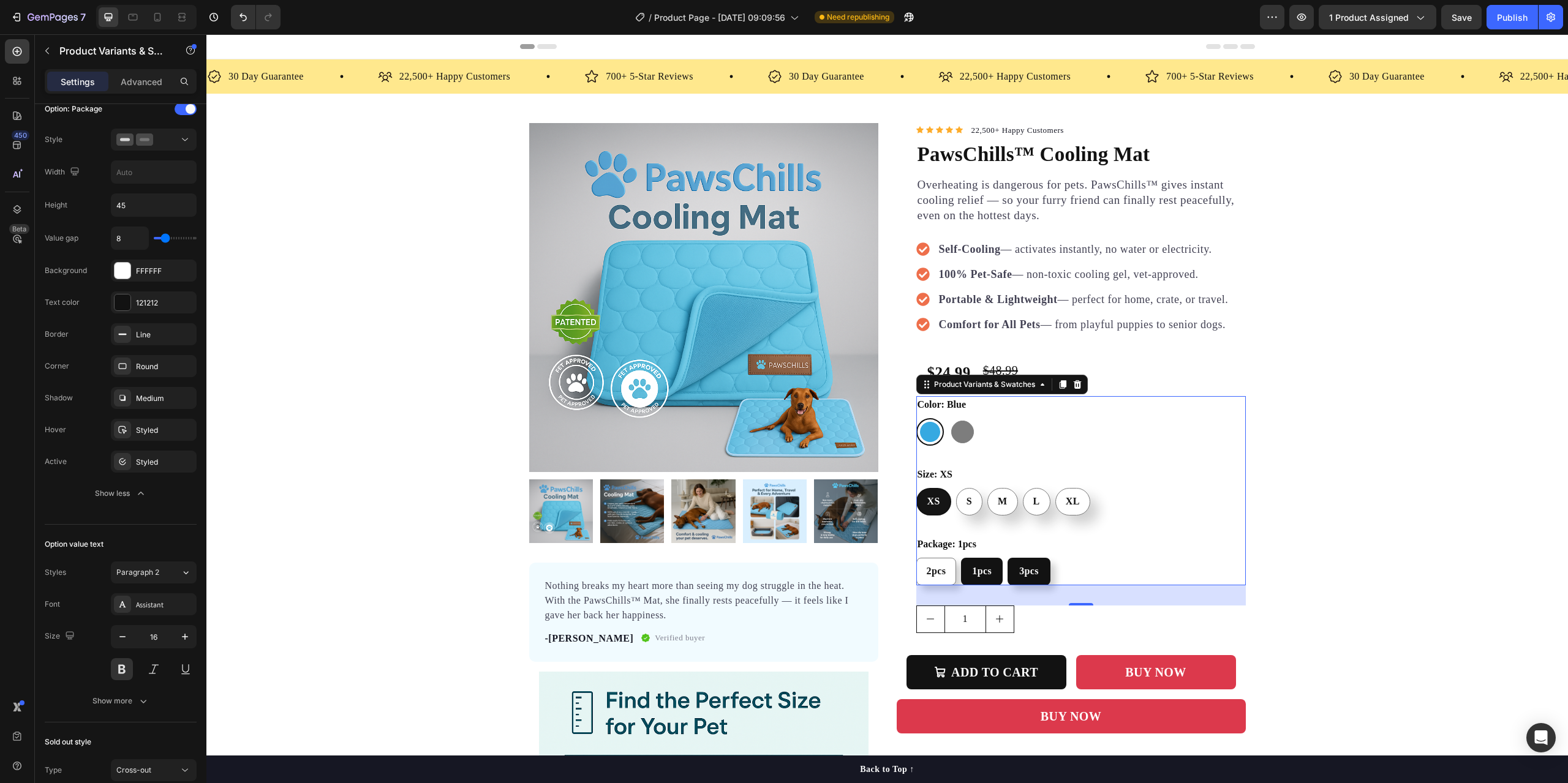
radio input "true"
click at [922, 573] on div "2pcs" at bounding box center [938, 571] width 39 height 26
click at [916, 558] on input "2pcs 2pcs 2pcs" at bounding box center [916, 557] width 1 height 1
radio input "true"
click at [1504, 18] on div "Publish" at bounding box center [1512, 17] width 31 height 13
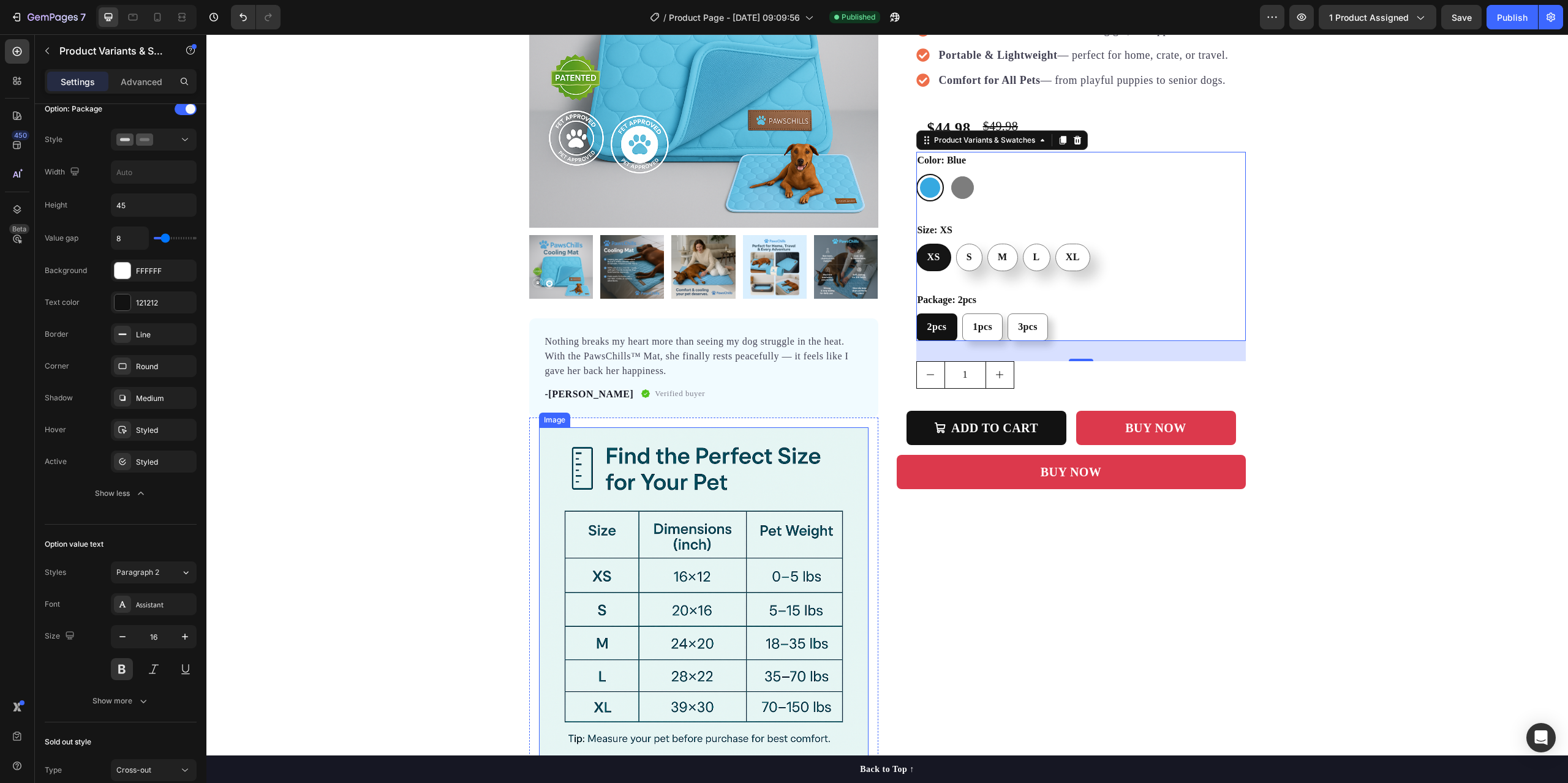
scroll to position [245, 0]
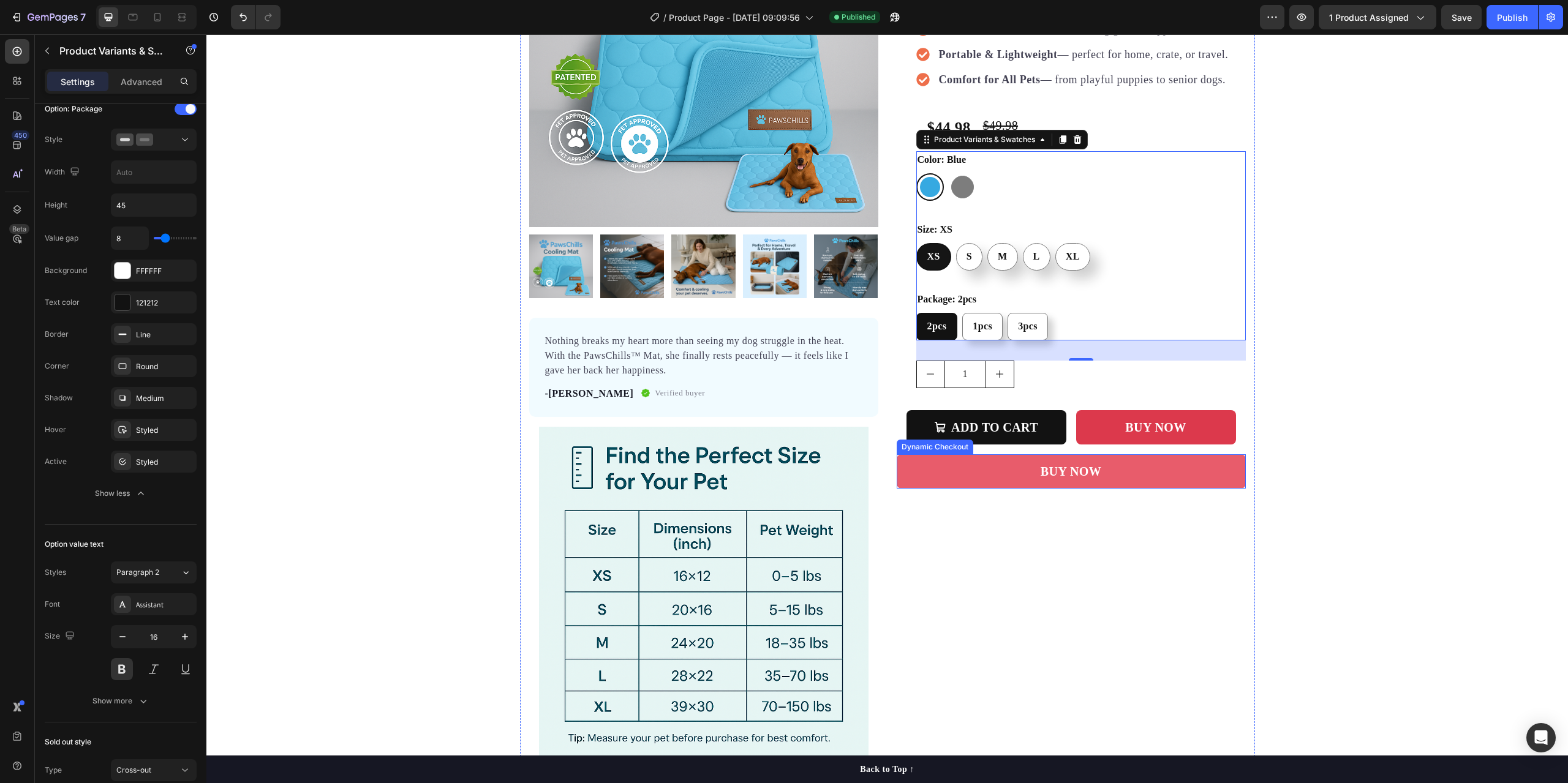
click at [946, 474] on button "BUY NOW" at bounding box center [1071, 471] width 349 height 34
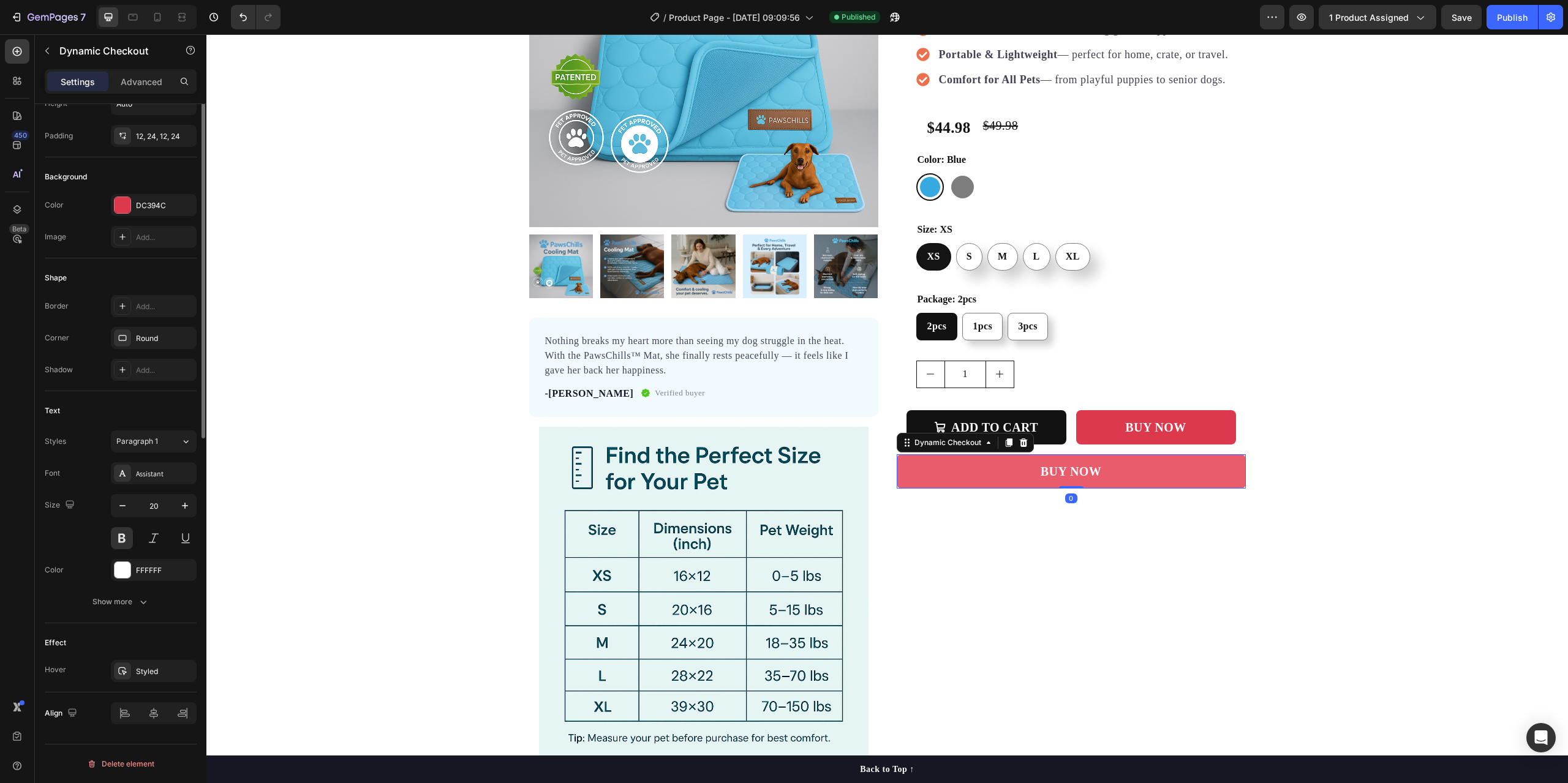
scroll to position [0, 0]
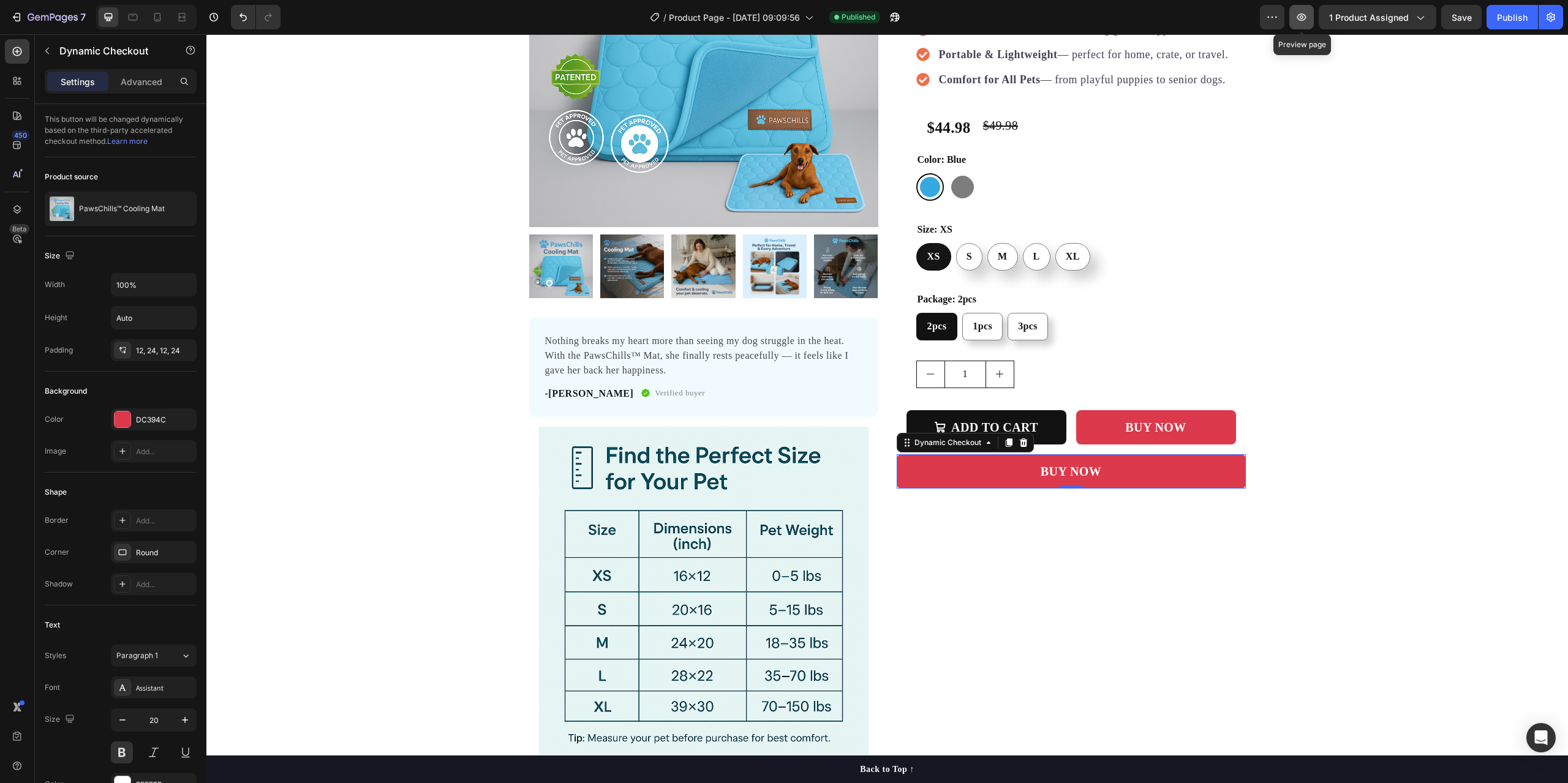
click at [1307, 23] on icon "button" at bounding box center [1301, 17] width 12 height 12
